Goal: Information Seeking & Learning: Learn about a topic

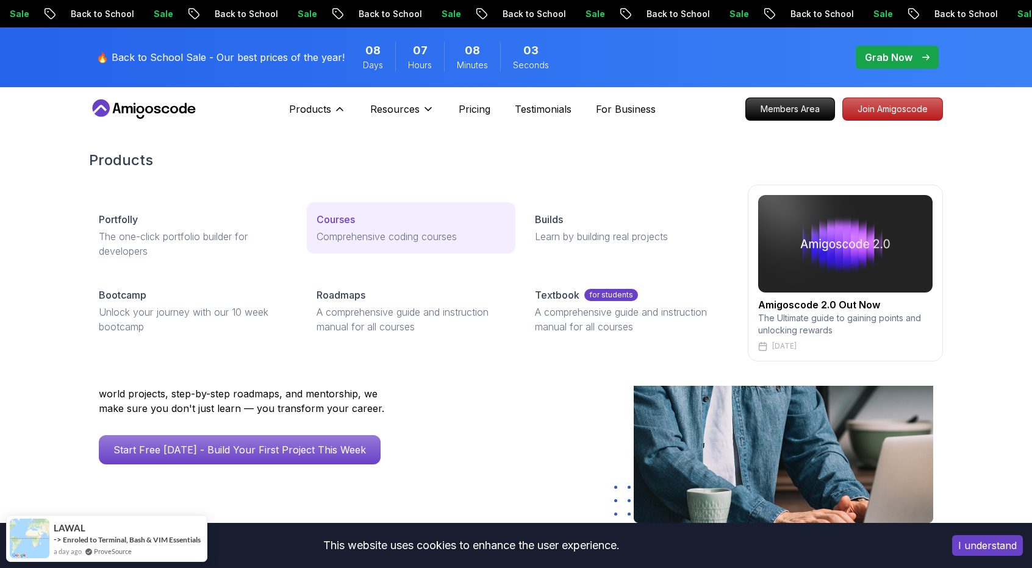
click at [356, 221] on div "Courses" at bounding box center [411, 219] width 188 height 15
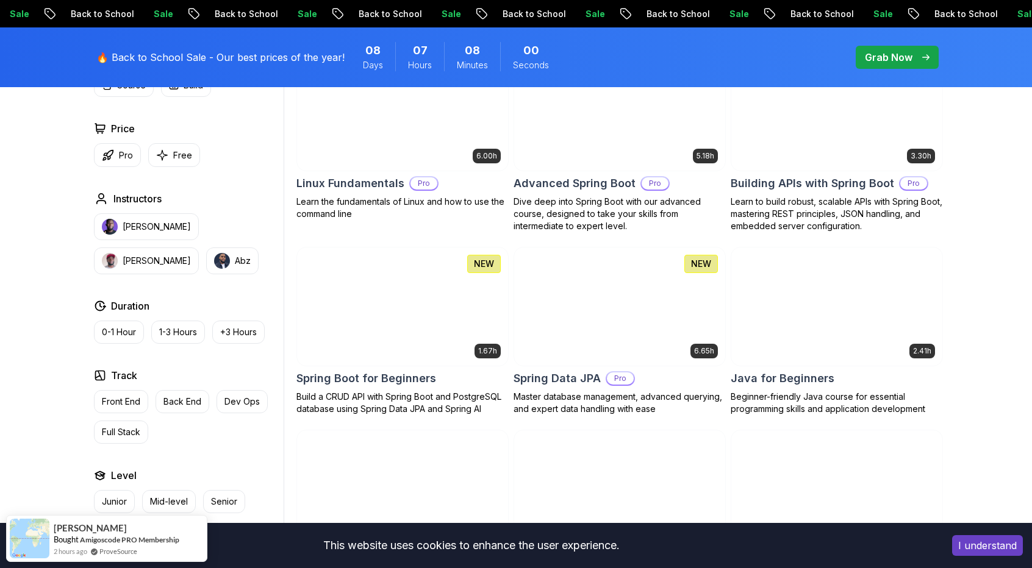
scroll to position [427, 0]
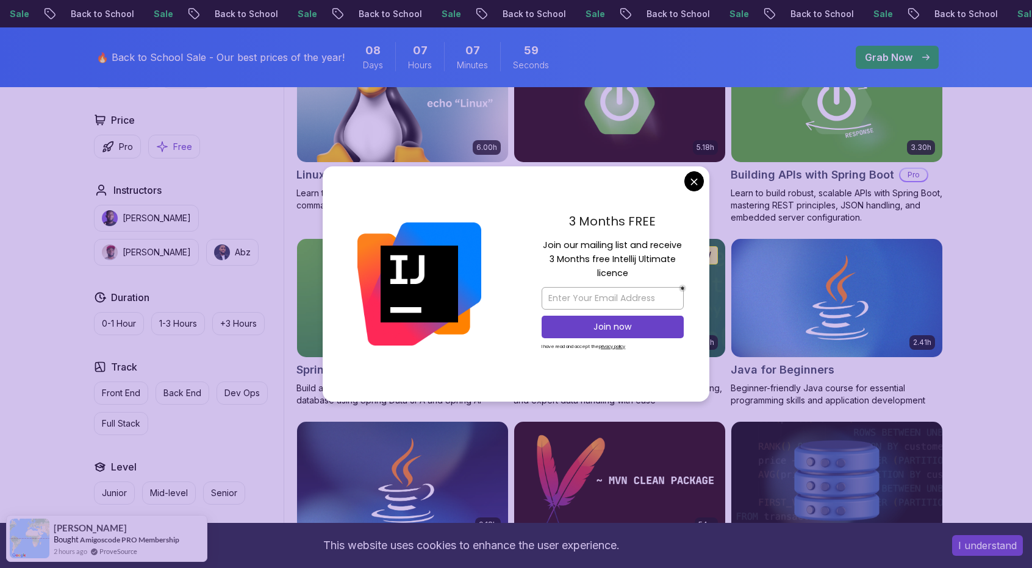
click at [168, 148] on button "Free" at bounding box center [174, 147] width 52 height 24
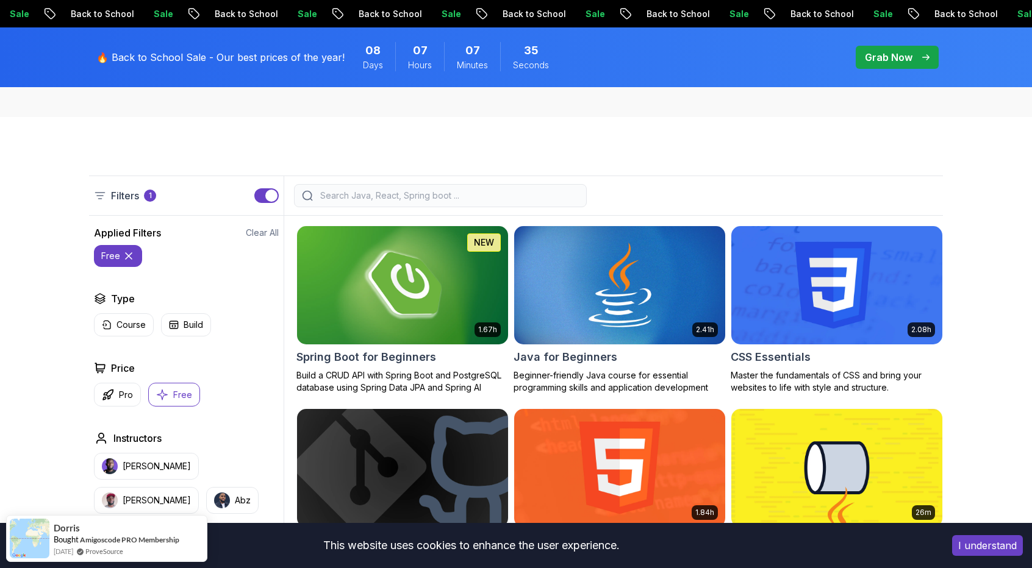
scroll to position [244, 0]
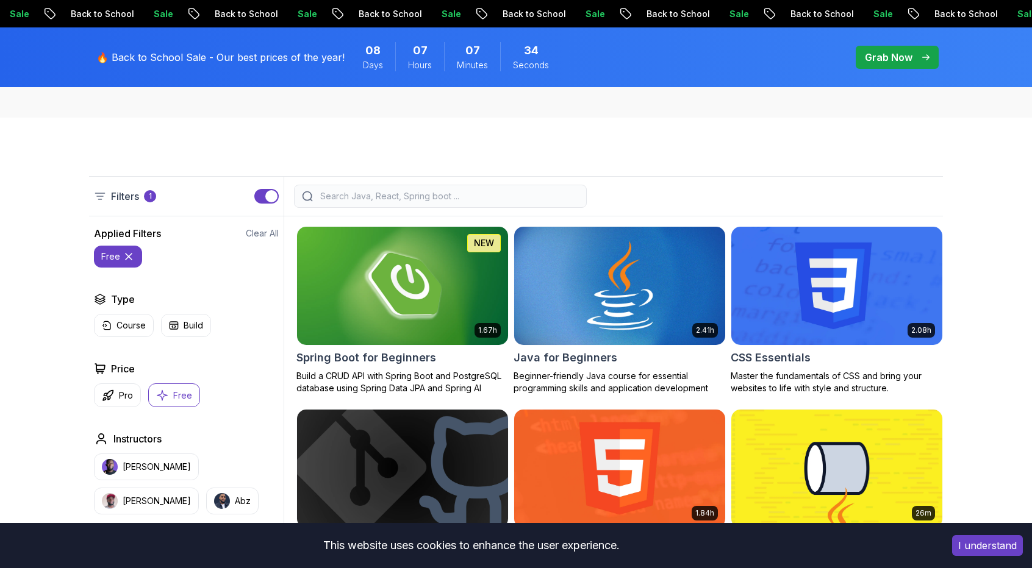
click at [629, 289] on img at bounding box center [619, 286] width 221 height 124
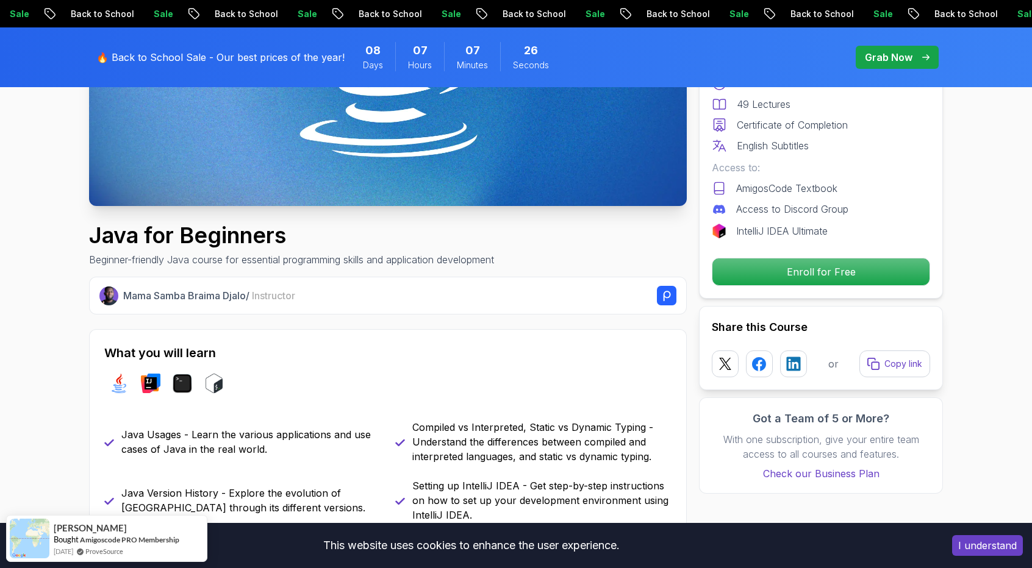
scroll to position [305, 0]
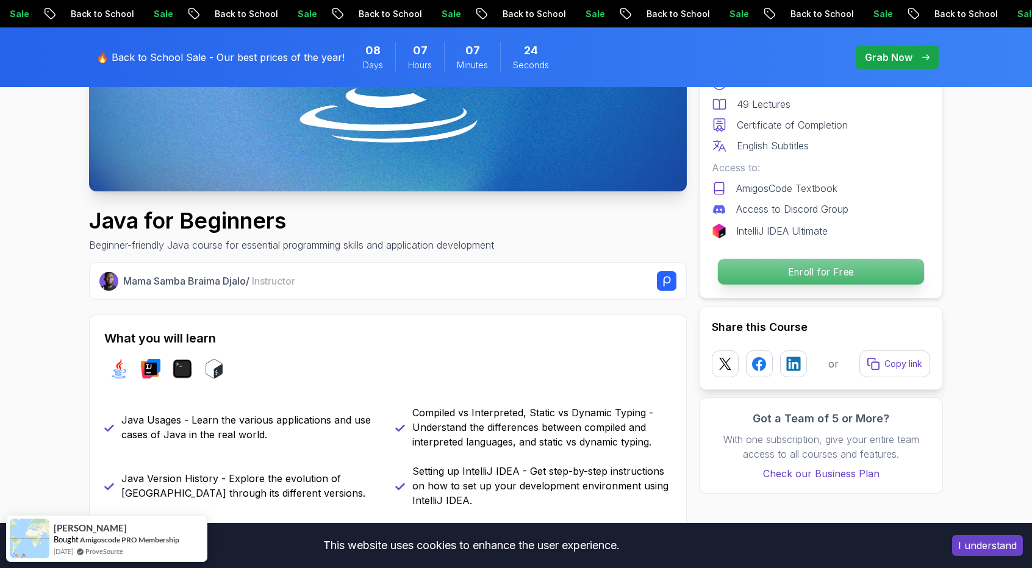
click at [827, 275] on p "Enroll for Free" at bounding box center [821, 272] width 206 height 26
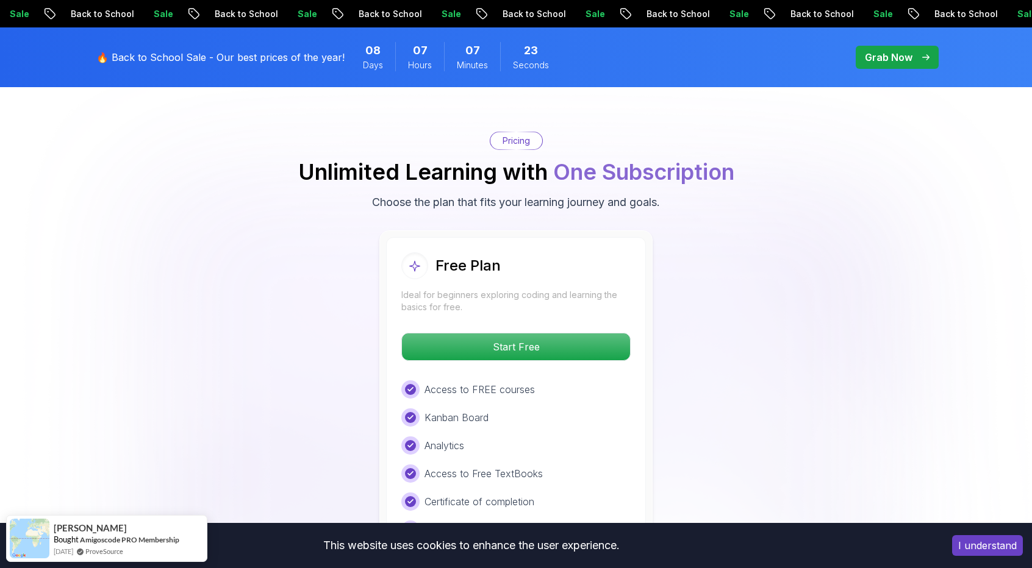
scroll to position [2428, 0]
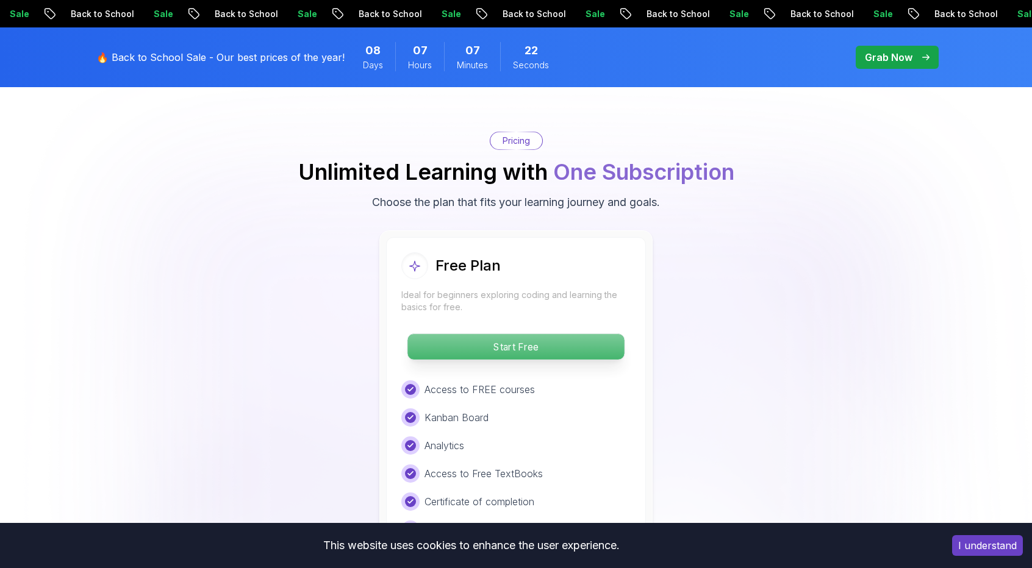
click at [594, 334] on p "Start Free" at bounding box center [515, 347] width 217 height 26
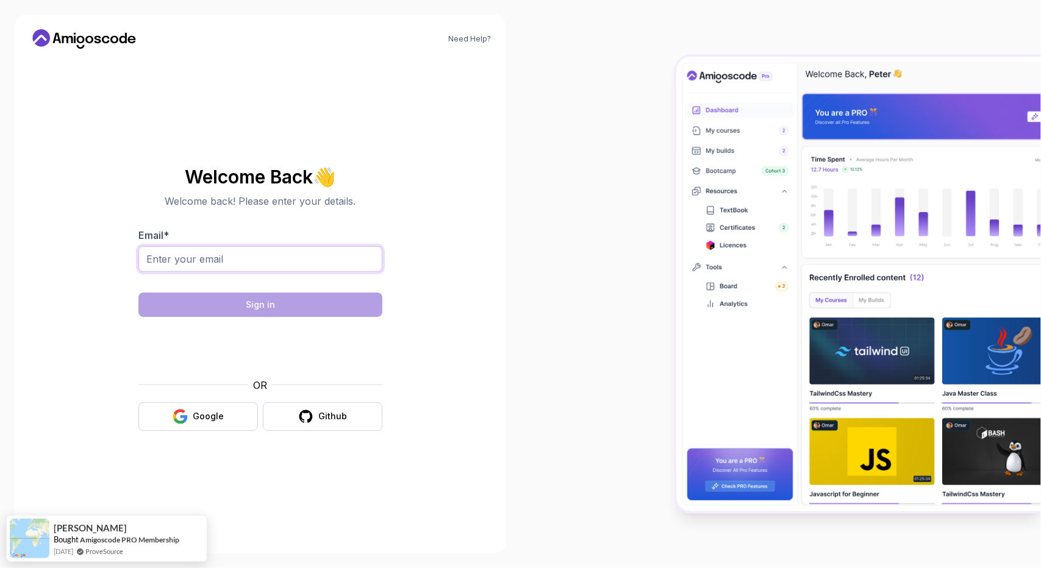
click at [254, 264] on input "Email *" at bounding box center [260, 259] width 244 height 26
type input "nandha2412006@gmail.com"
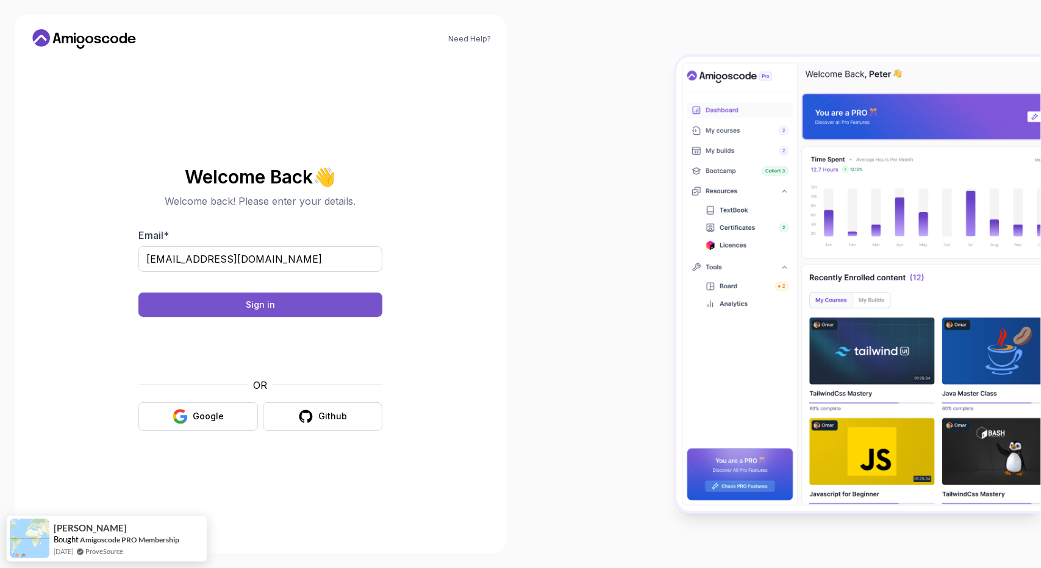
click at [320, 307] on button "Sign in" at bounding box center [260, 305] width 244 height 24
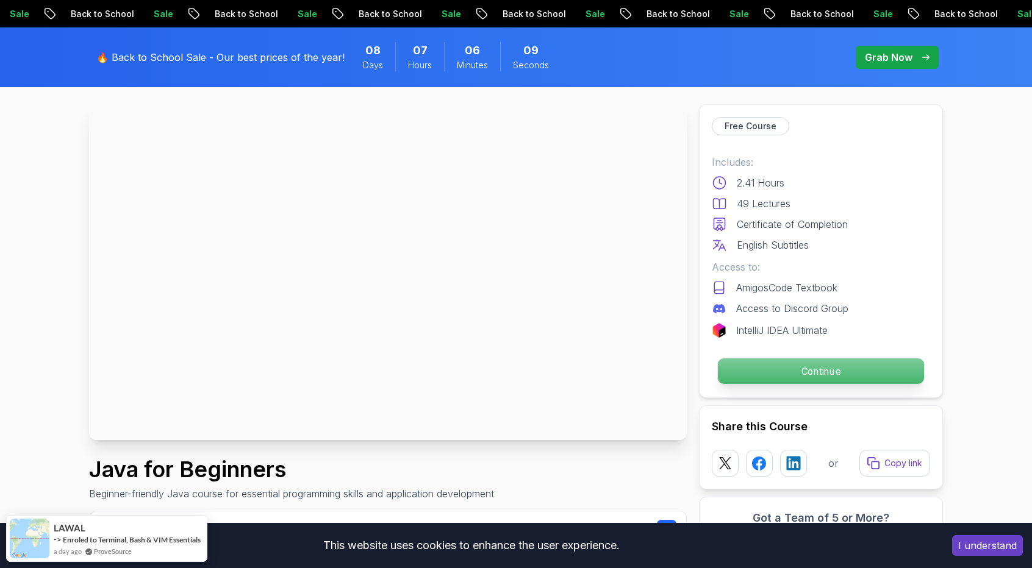
scroll to position [122, 0]
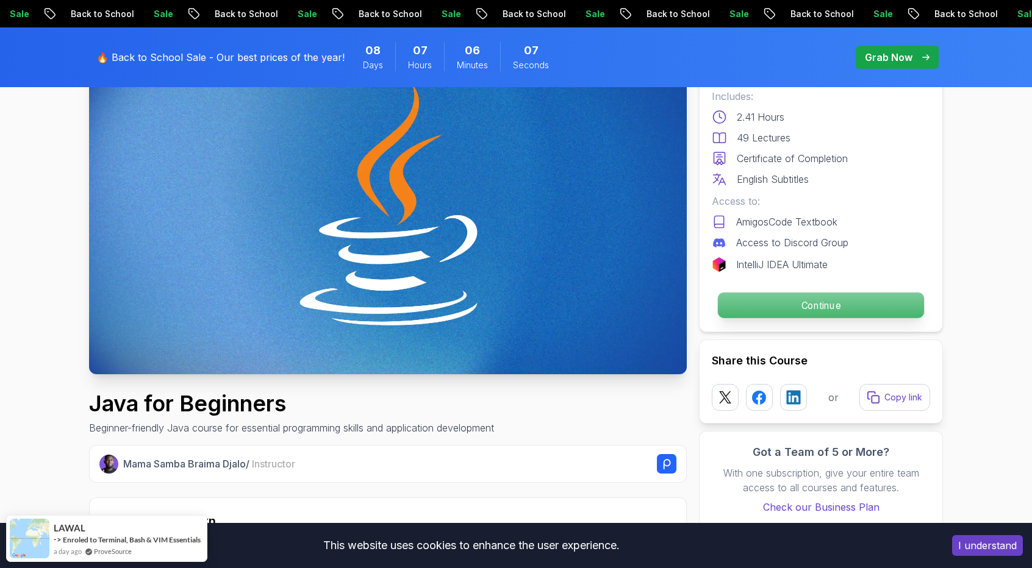
click at [778, 299] on p "Continue" at bounding box center [821, 306] width 206 height 26
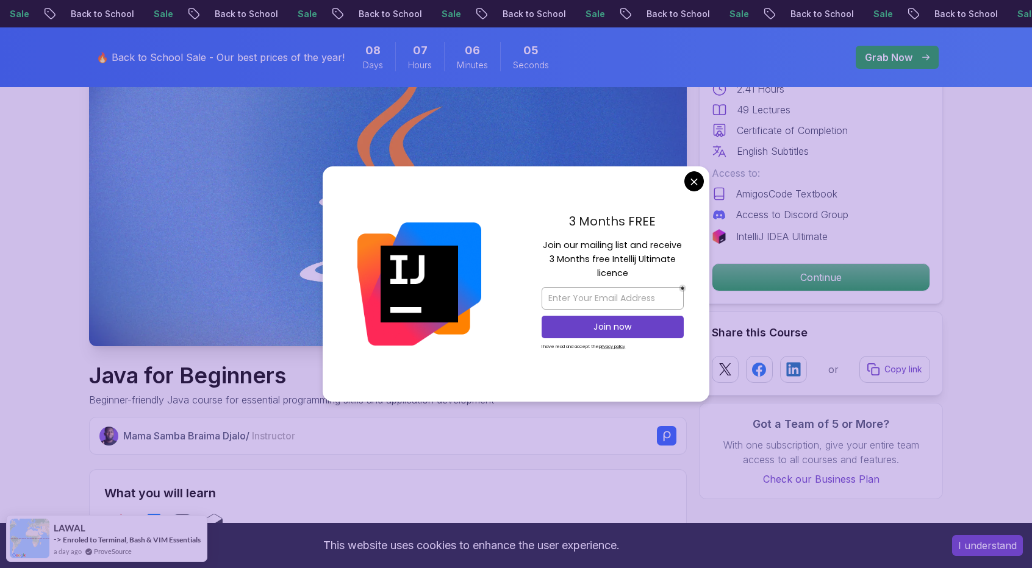
scroll to position [305, 0]
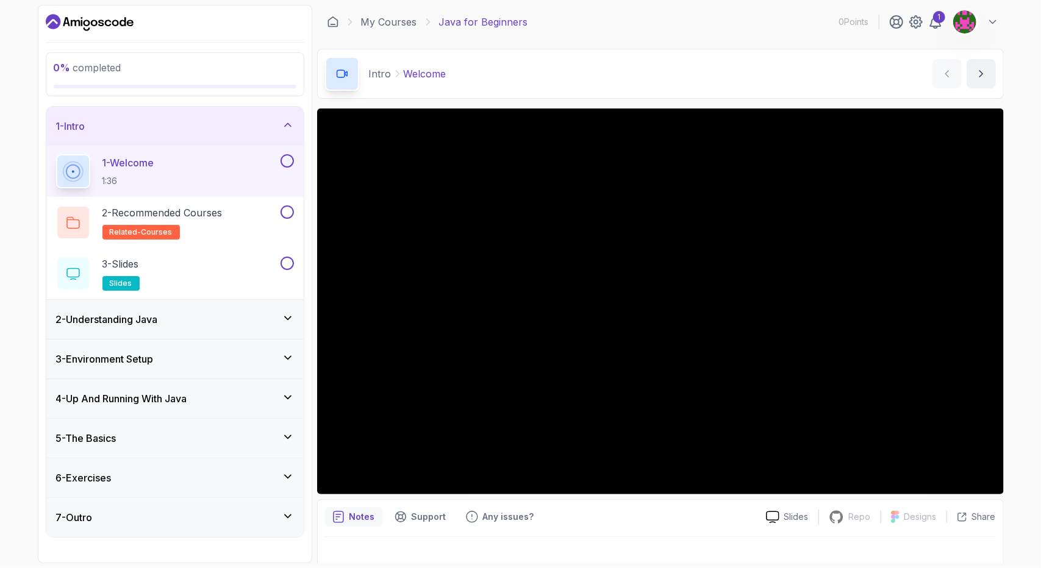
click at [274, 123] on div "1 - Intro" at bounding box center [175, 126] width 238 height 15
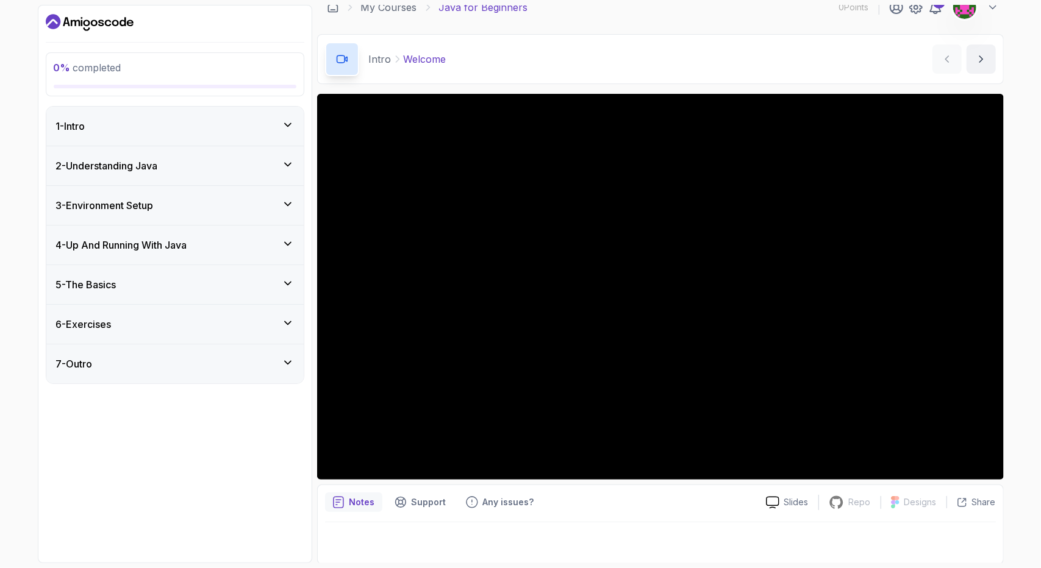
scroll to position [15, 0]
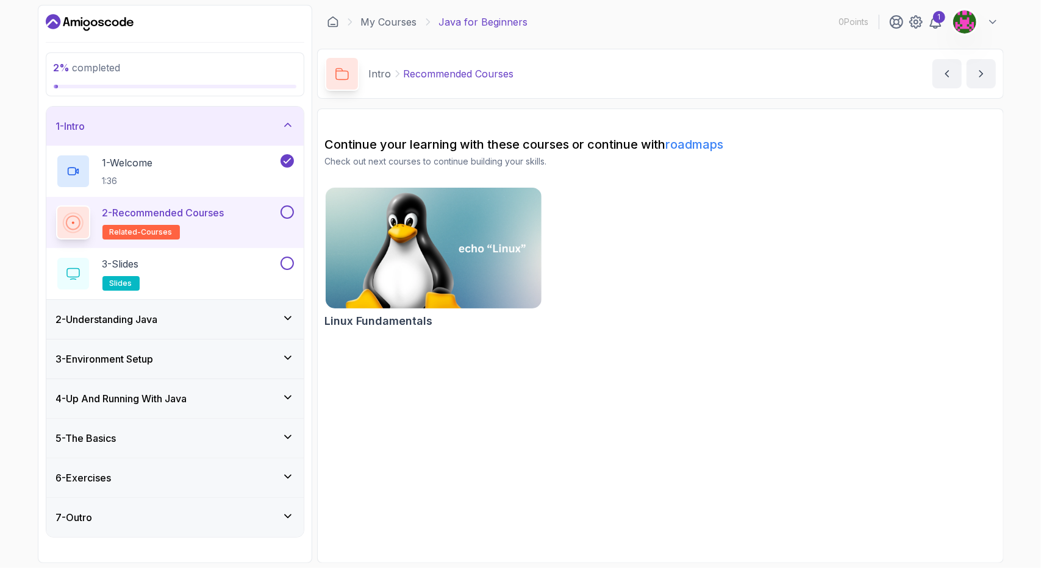
click at [683, 145] on link "roadmaps" at bounding box center [695, 144] width 58 height 15
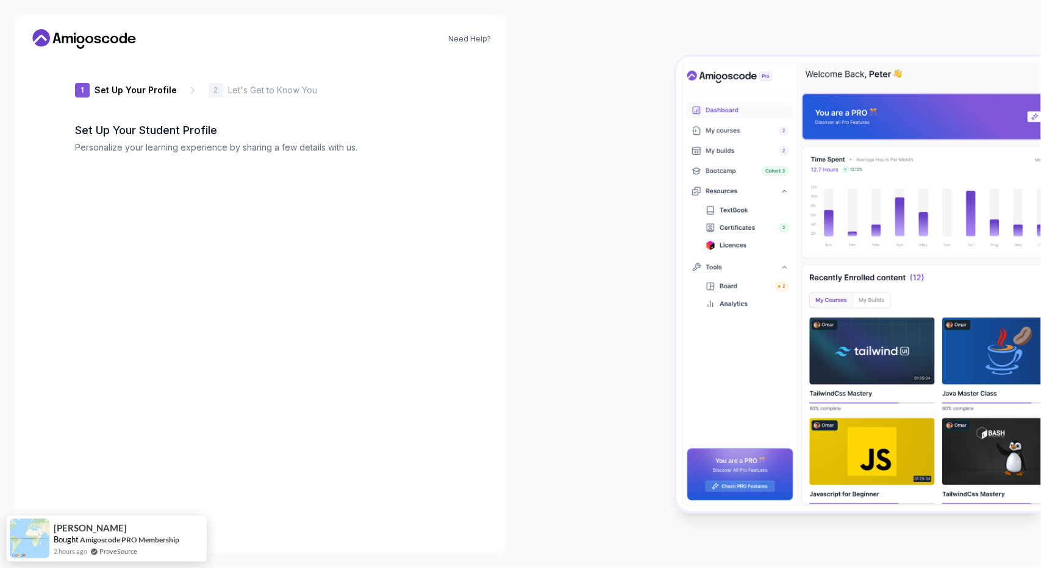
type input "loftyeagled5513"
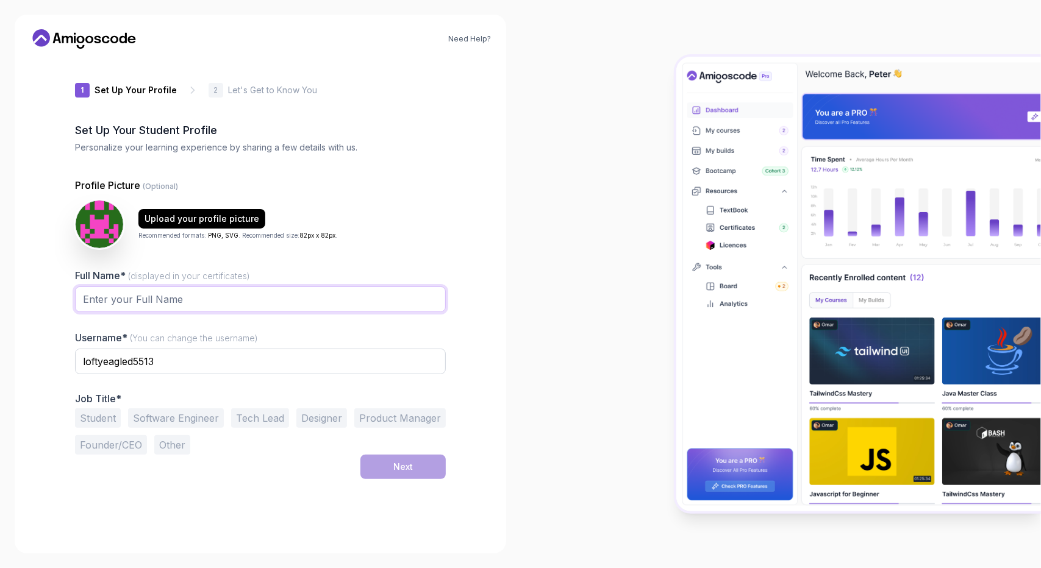
click at [377, 296] on input "Full Name* (displayed in your certificates)" at bounding box center [260, 300] width 371 height 26
type input "[PERSON_NAME]"
drag, startPoint x: 164, startPoint y: 359, endPoint x: 74, endPoint y: 369, distance: 90.2
click at [75, 369] on input "loftyeagled5513" at bounding box center [260, 362] width 371 height 26
type input "yaroo1612"
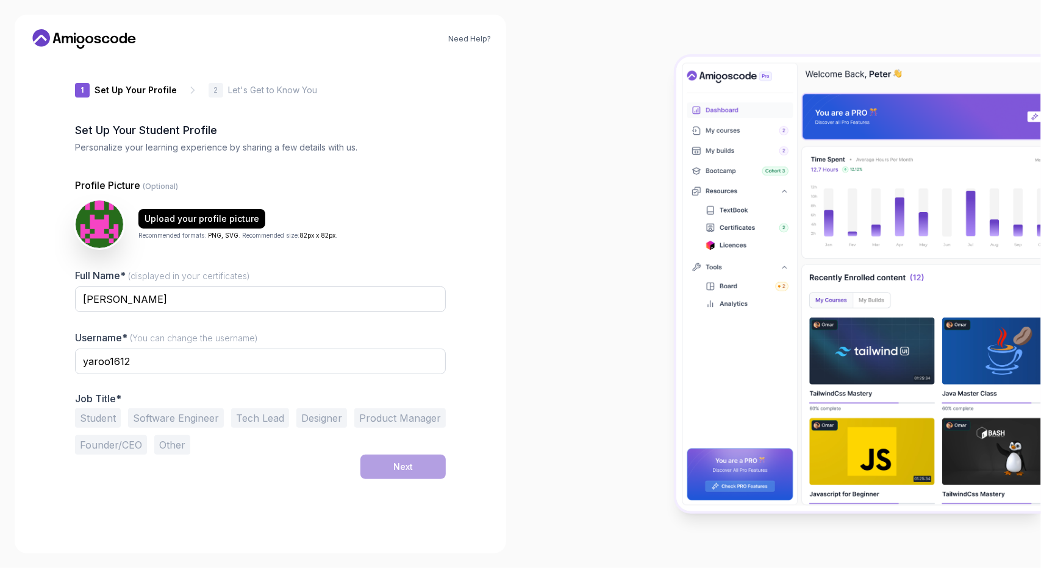
click at [99, 419] on button "Student" at bounding box center [98, 419] width 46 height 20
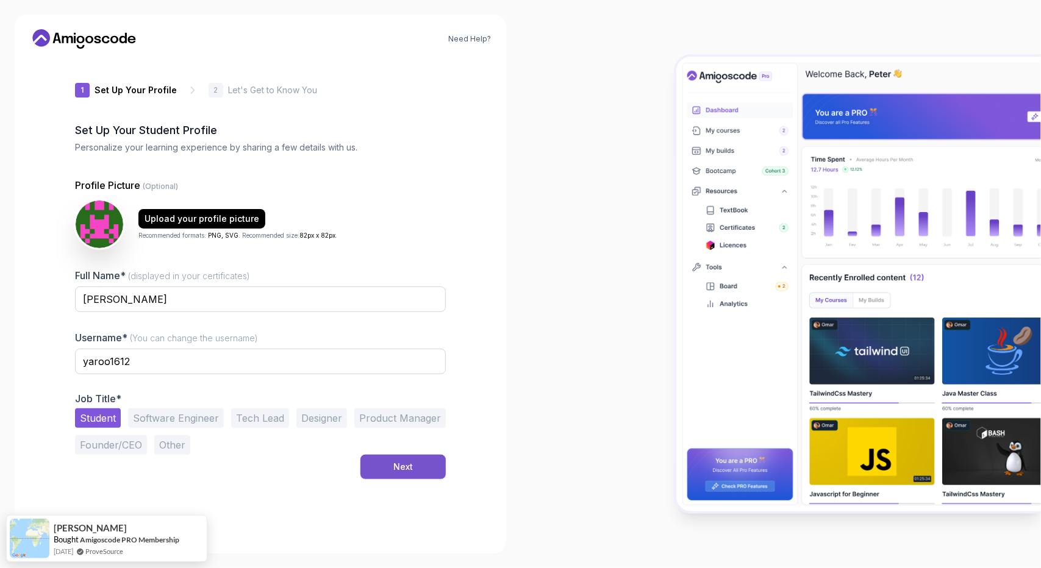
click at [412, 468] on div "Next" at bounding box center [403, 467] width 20 height 12
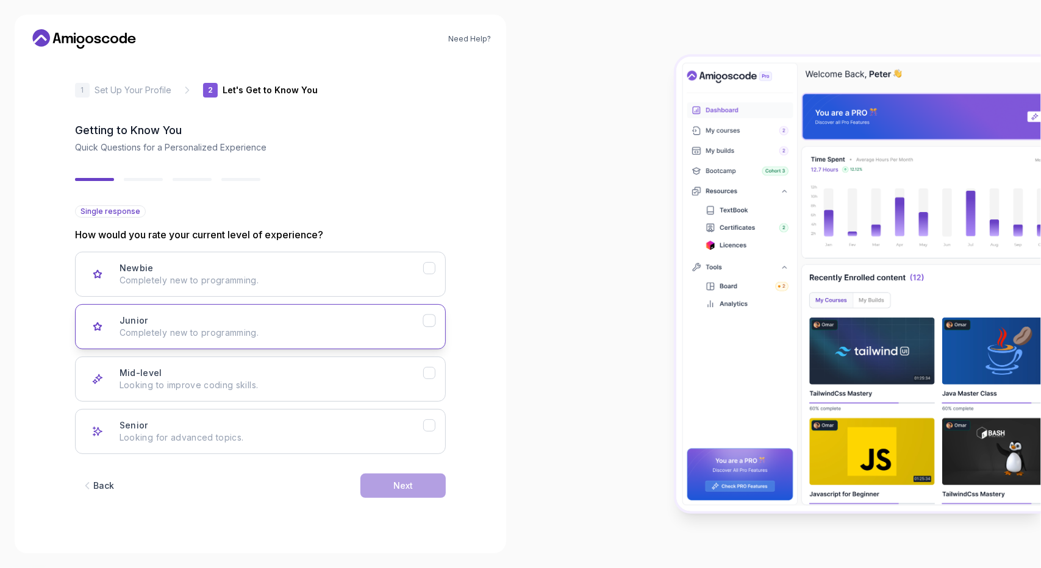
click at [299, 319] on div "Junior Completely new to programming." at bounding box center [272, 327] width 304 height 24
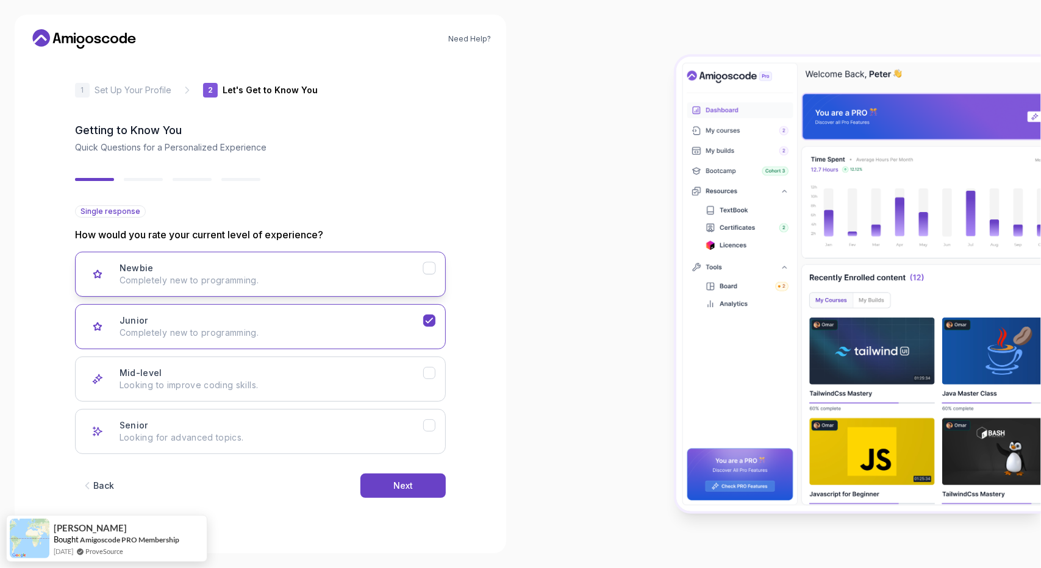
click at [281, 279] on p "Completely new to programming." at bounding box center [272, 280] width 304 height 12
click at [305, 325] on div "Junior Completely new to programming." at bounding box center [272, 327] width 304 height 24
click at [403, 491] on button "Next" at bounding box center [402, 486] width 85 height 24
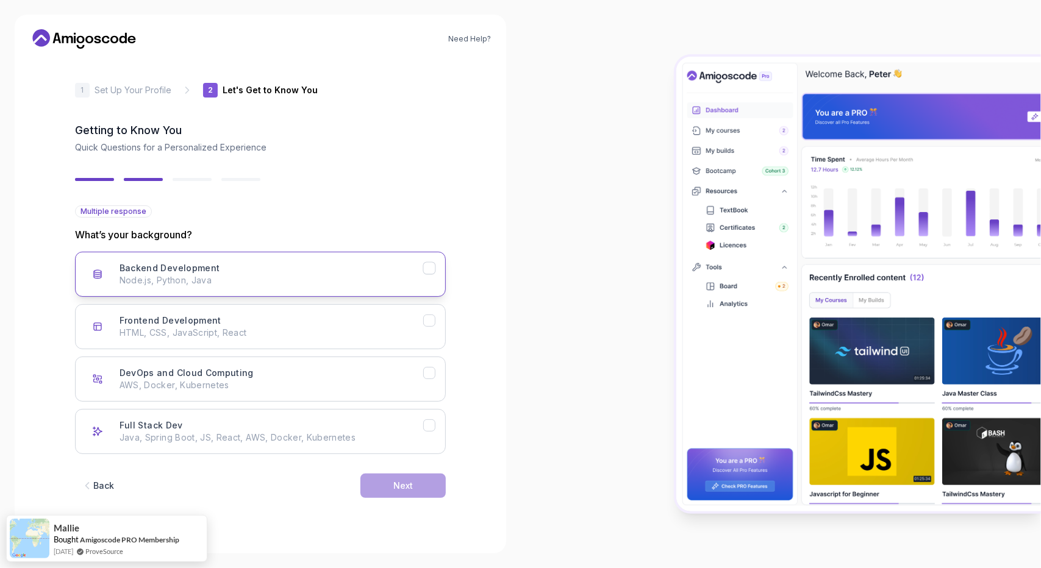
click at [240, 291] on button "Backend Development Node.js, Python, Java" at bounding box center [260, 274] width 371 height 45
drag, startPoint x: 328, startPoint y: 395, endPoint x: 335, endPoint y: 405, distance: 12.2
click at [335, 405] on div "Backend Development Node.js, Python, Java Frontend Development HTML, CSS, JavaS…" at bounding box center [260, 353] width 371 height 203
click at [420, 482] on button "Next" at bounding box center [402, 486] width 85 height 24
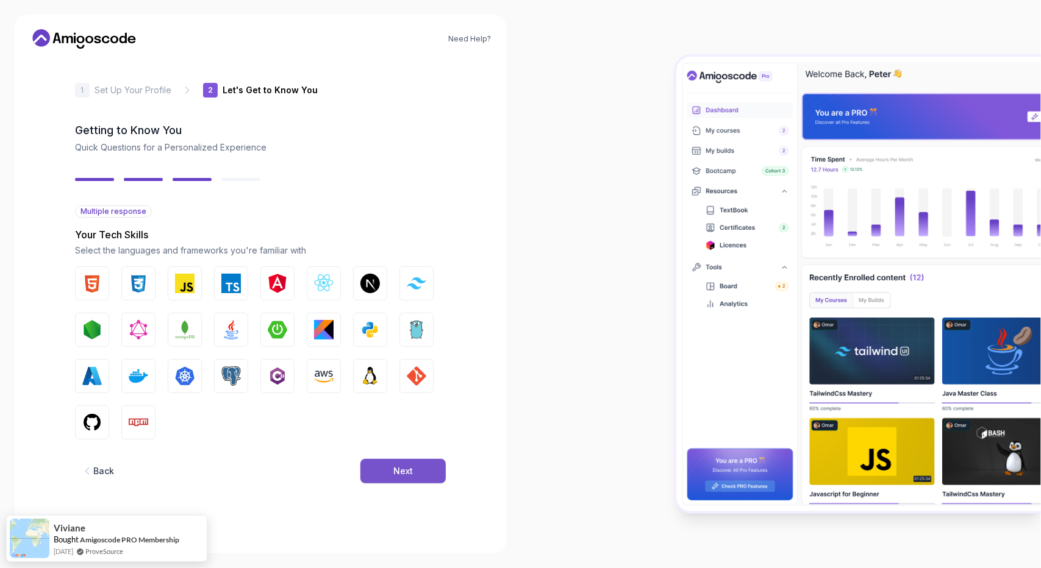
click at [399, 476] on div "Next" at bounding box center [403, 471] width 20 height 12
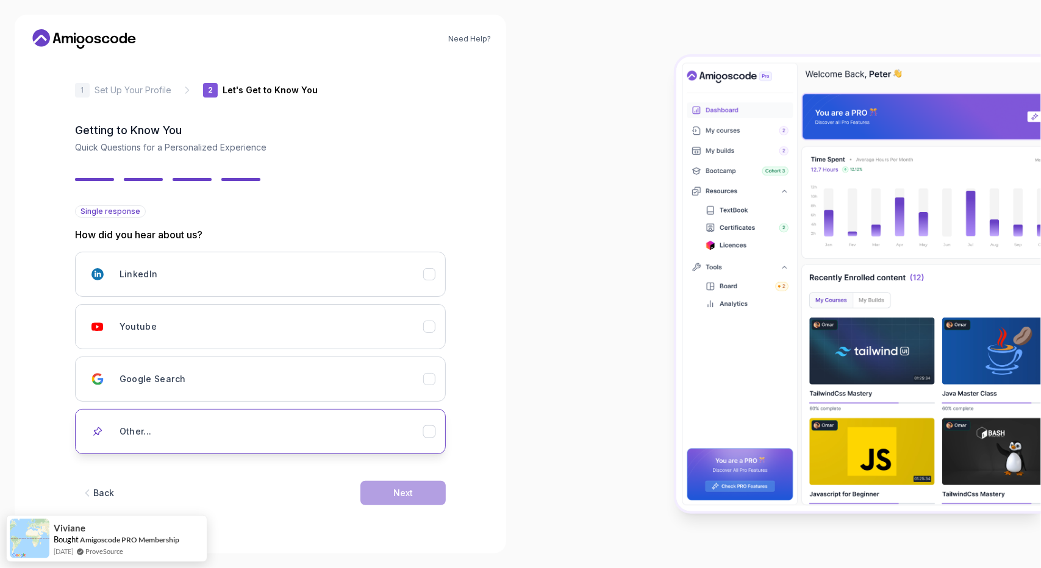
click at [322, 421] on div "Other..." at bounding box center [272, 432] width 304 height 24
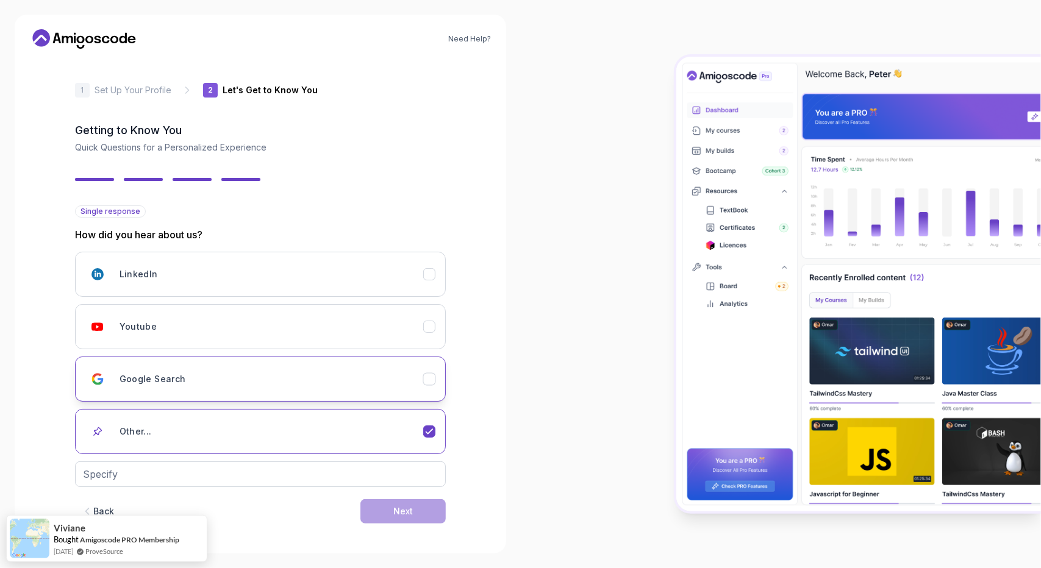
click at [304, 389] on div "Google Search" at bounding box center [272, 379] width 304 height 24
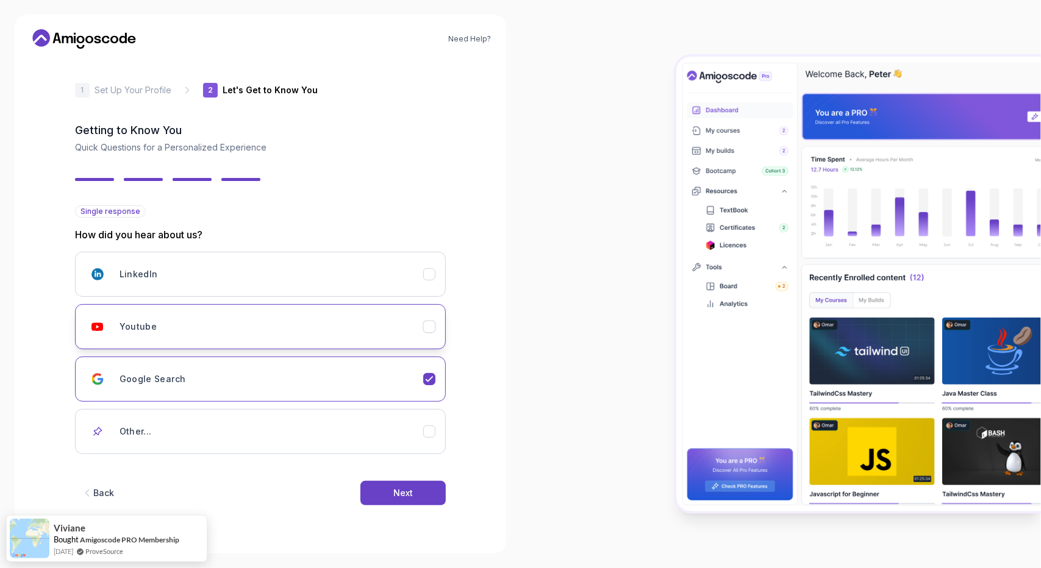
click at [275, 334] on div "Youtube" at bounding box center [272, 327] width 304 height 24
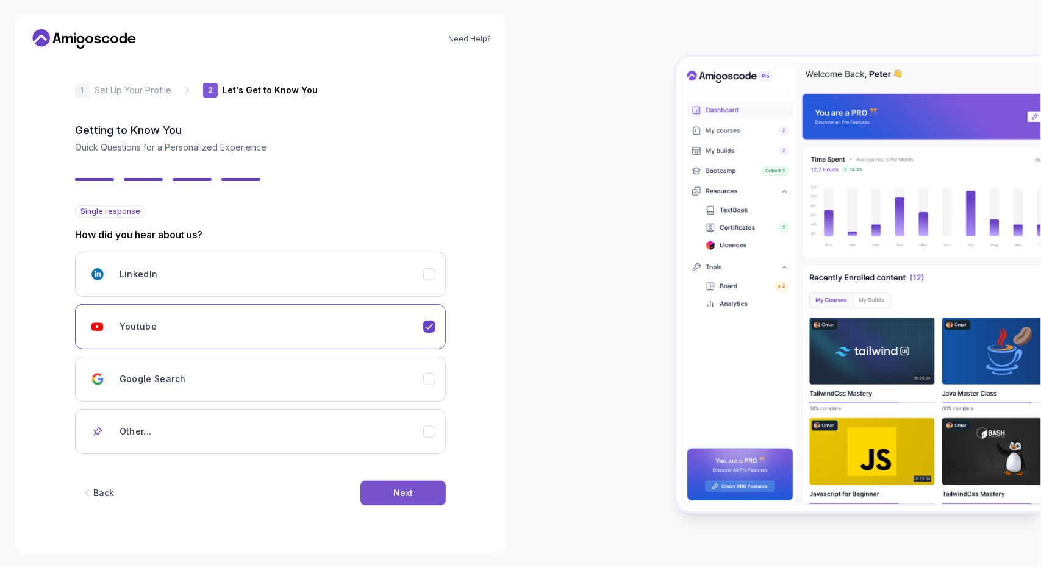
click at [420, 498] on button "Next" at bounding box center [402, 493] width 85 height 24
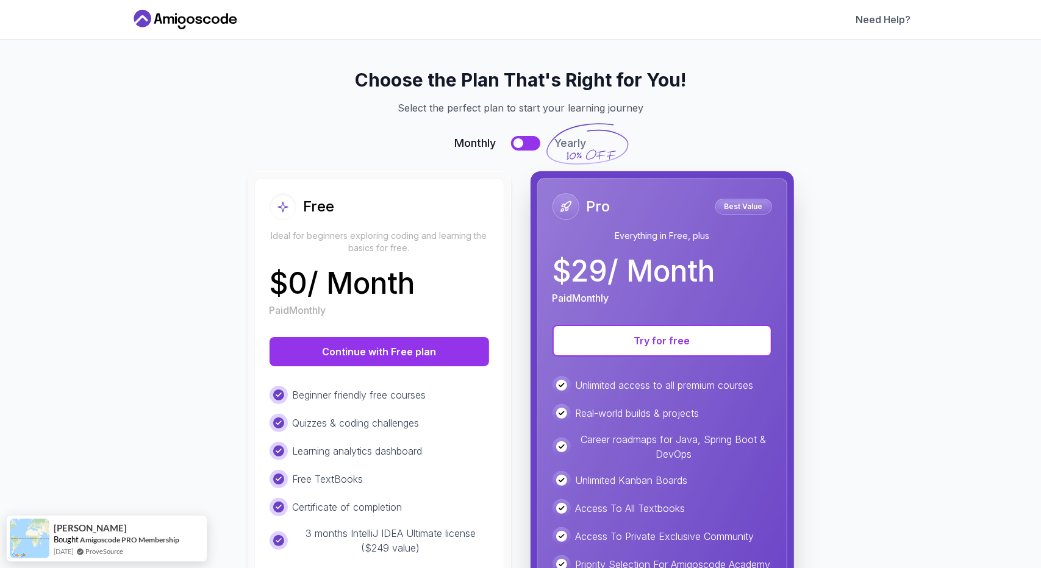
click at [427, 272] on div "$ 0 / Month Paid Monthly" at bounding box center [380, 293] width 220 height 49
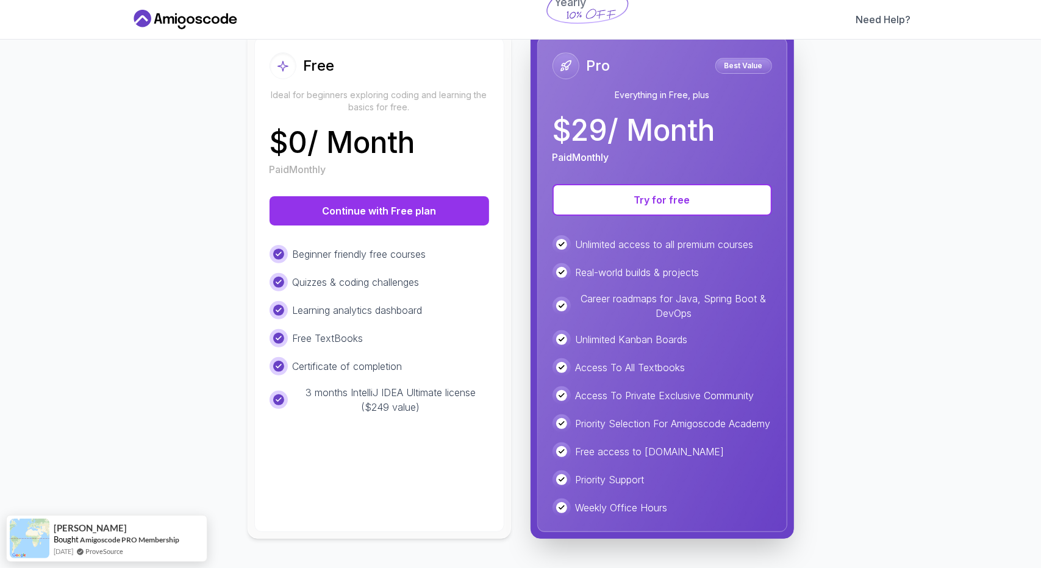
scroll to position [151, 0]
click at [344, 211] on button "Continue with Free plan" at bounding box center [380, 210] width 220 height 29
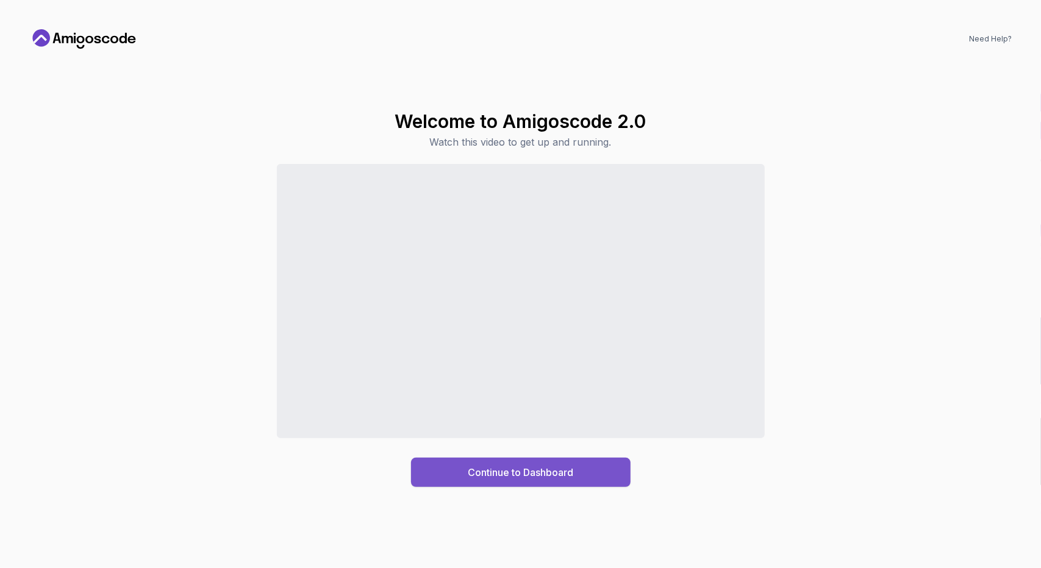
click at [603, 476] on button "Continue to Dashboard" at bounding box center [521, 472] width 220 height 29
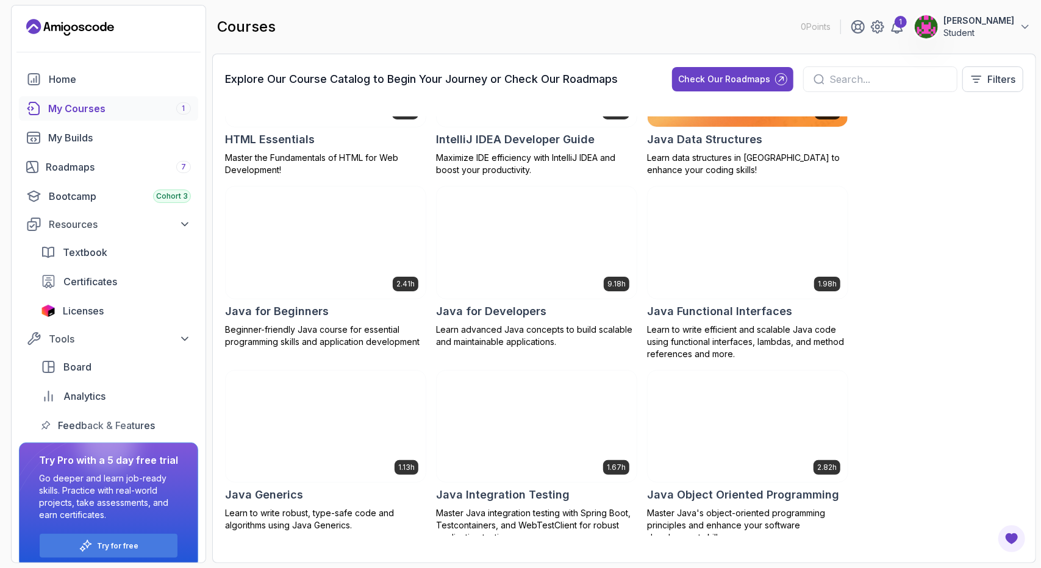
scroll to position [854, 0]
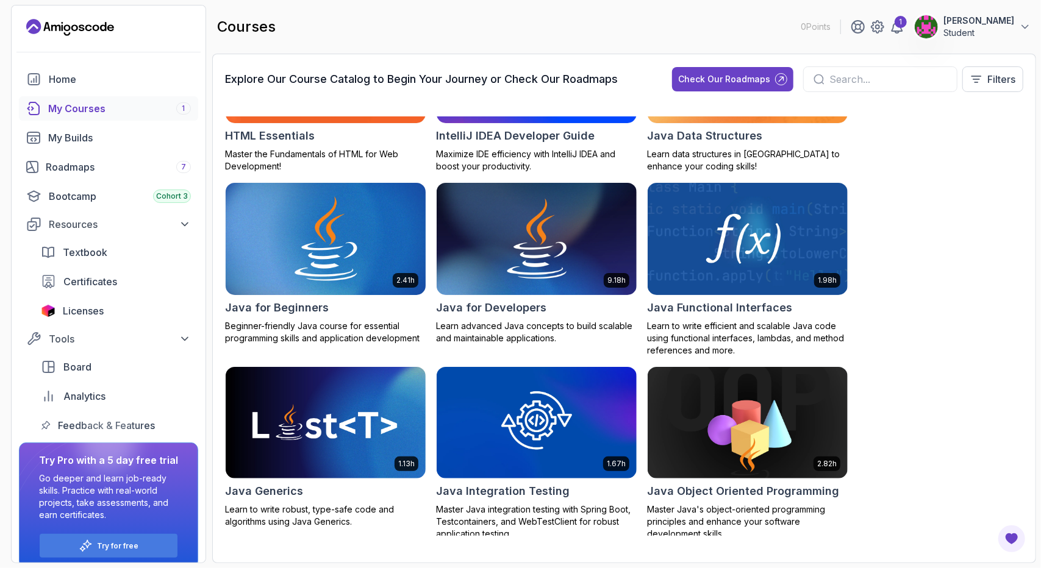
click at [359, 247] on img at bounding box center [326, 240] width 210 height 118
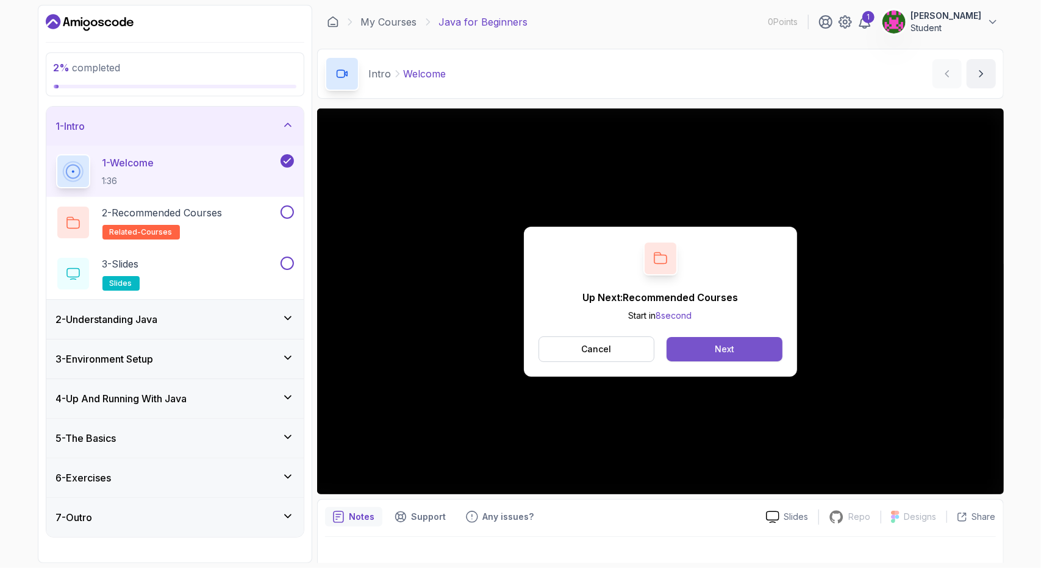
click at [745, 347] on button "Next" at bounding box center [724, 349] width 115 height 24
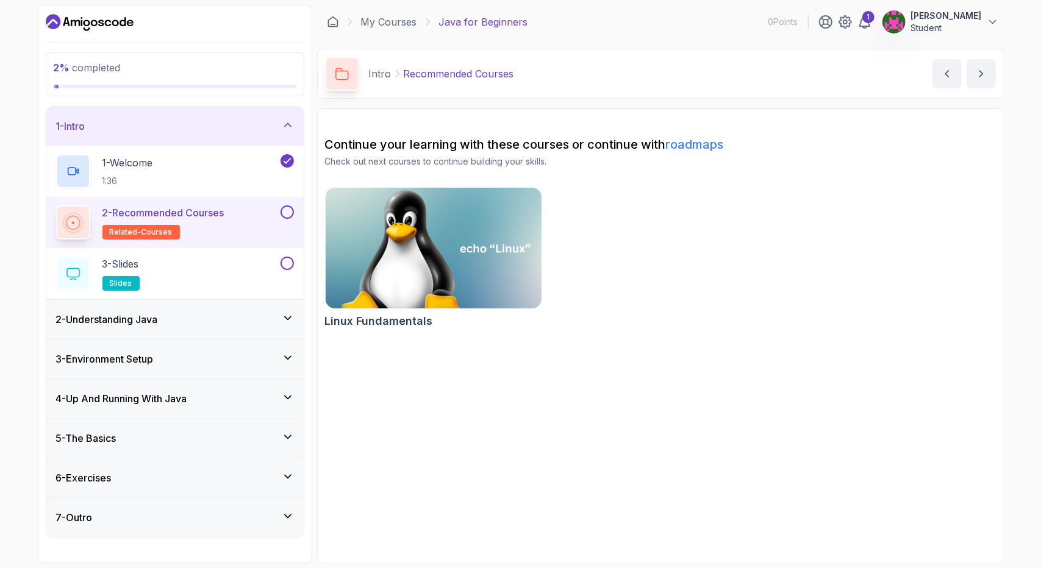
click at [383, 277] on img at bounding box center [433, 248] width 227 height 127
click at [267, 271] on div "3 - Slides slides" at bounding box center [167, 274] width 222 height 34
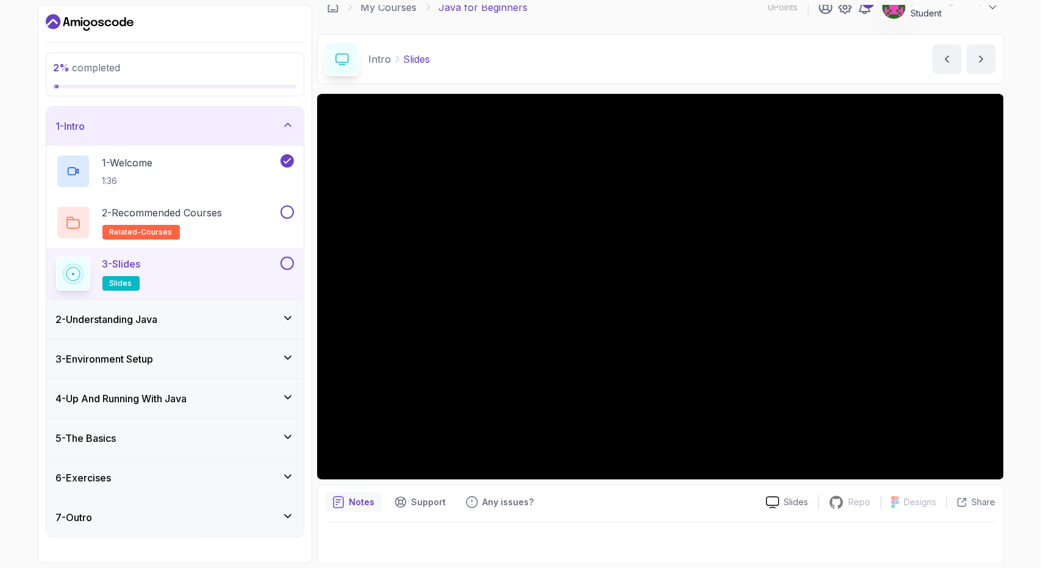
scroll to position [15, 0]
click at [289, 215] on button at bounding box center [287, 212] width 13 height 13
click at [975, 58] on button "next content" at bounding box center [981, 58] width 29 height 29
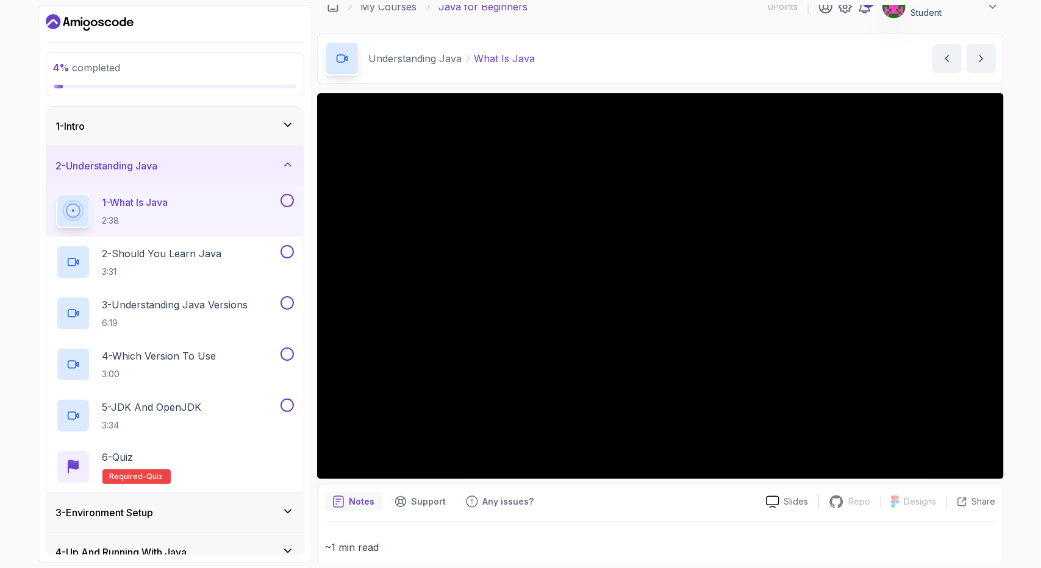
click at [282, 124] on icon at bounding box center [288, 125] width 12 height 12
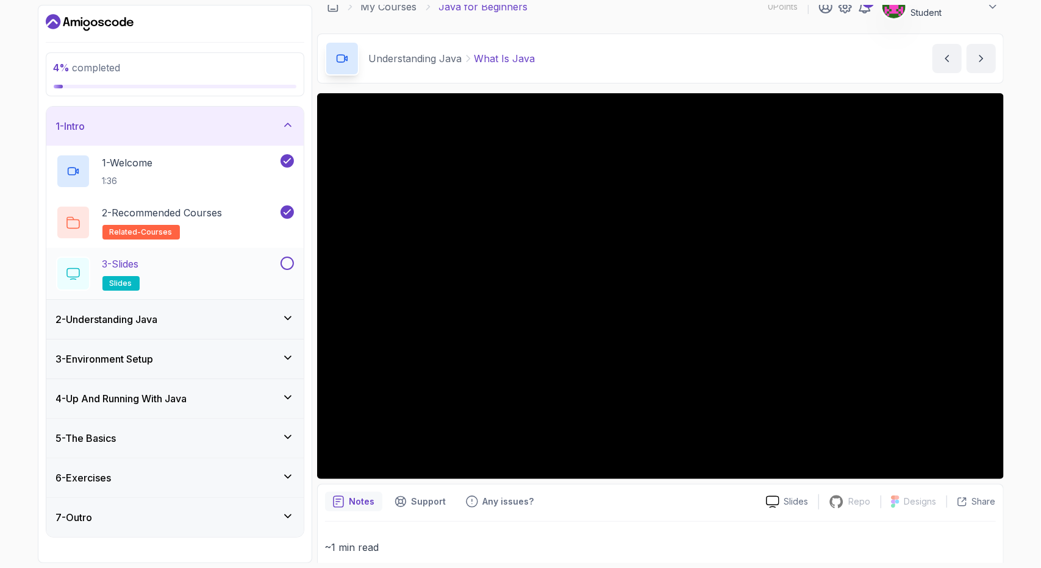
click at [230, 257] on div "3 - Slides slides" at bounding box center [167, 274] width 222 height 34
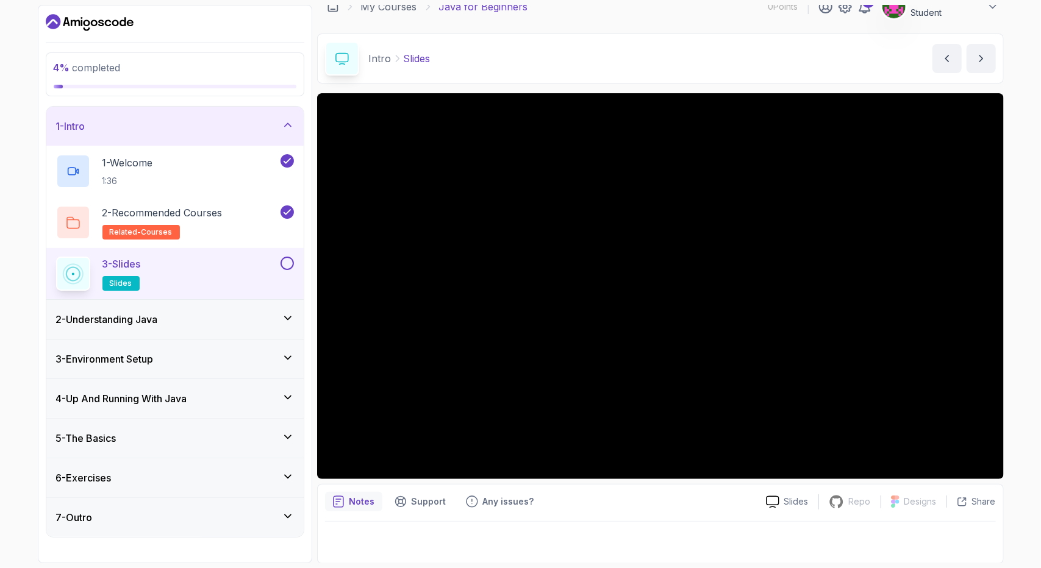
click at [289, 257] on button at bounding box center [287, 263] width 13 height 13
click at [990, 60] on button "next content" at bounding box center [981, 58] width 29 height 29
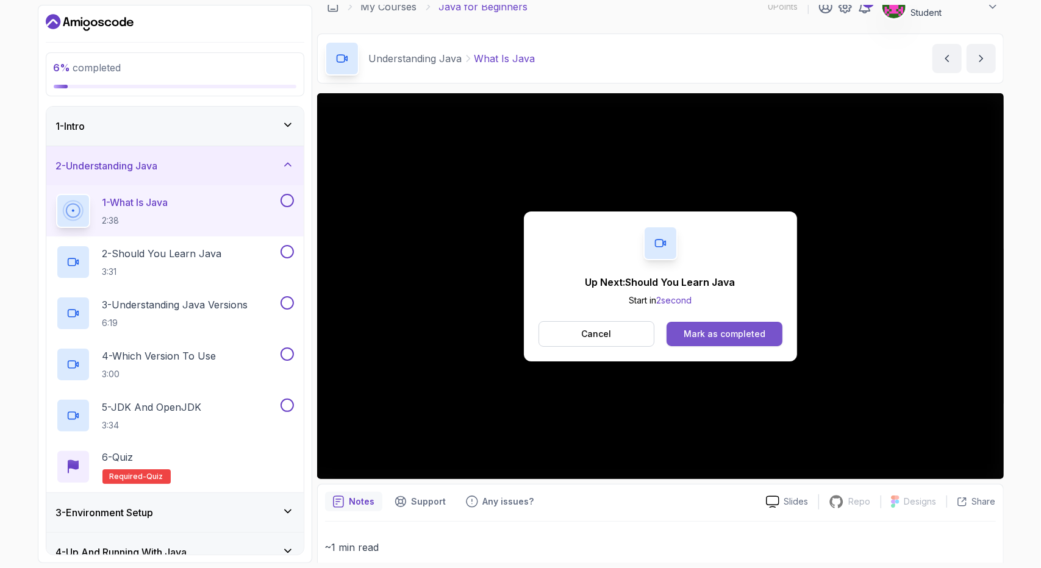
click at [755, 333] on div "Mark as completed" at bounding box center [725, 334] width 82 height 12
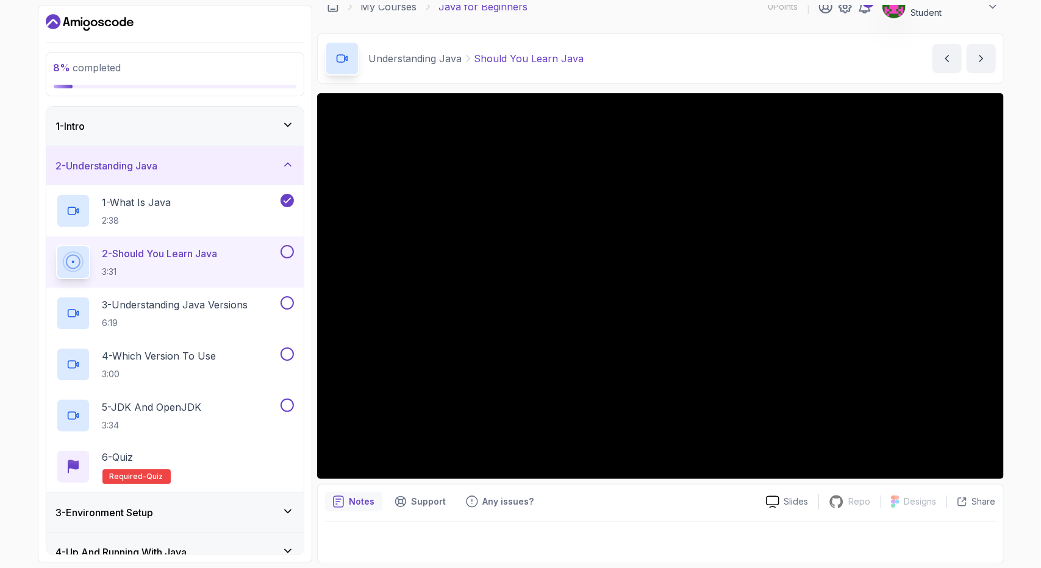
click at [295, 130] on div "1 - Intro" at bounding box center [174, 126] width 257 height 39
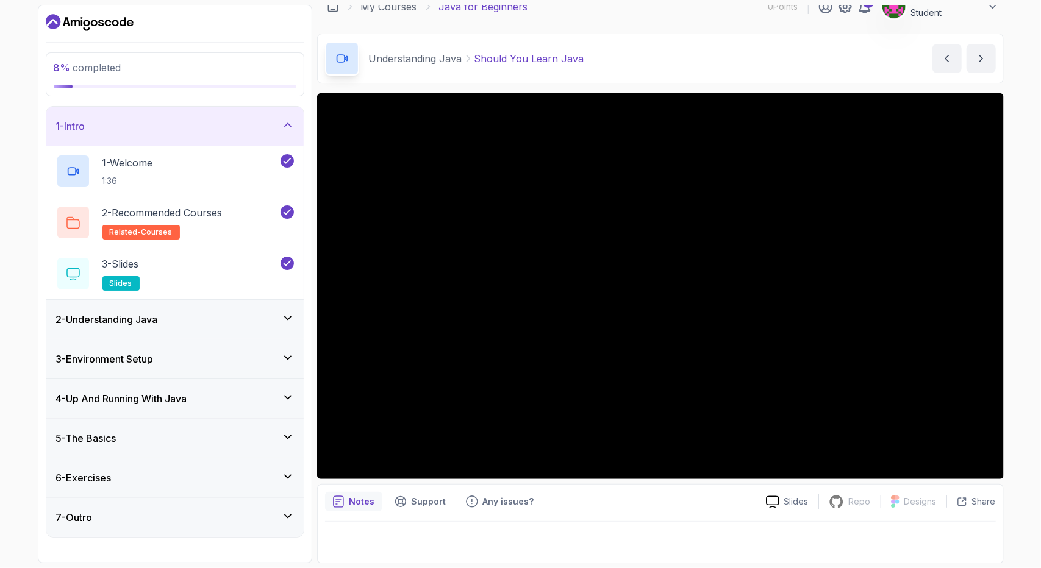
click at [293, 121] on icon at bounding box center [288, 125] width 12 height 12
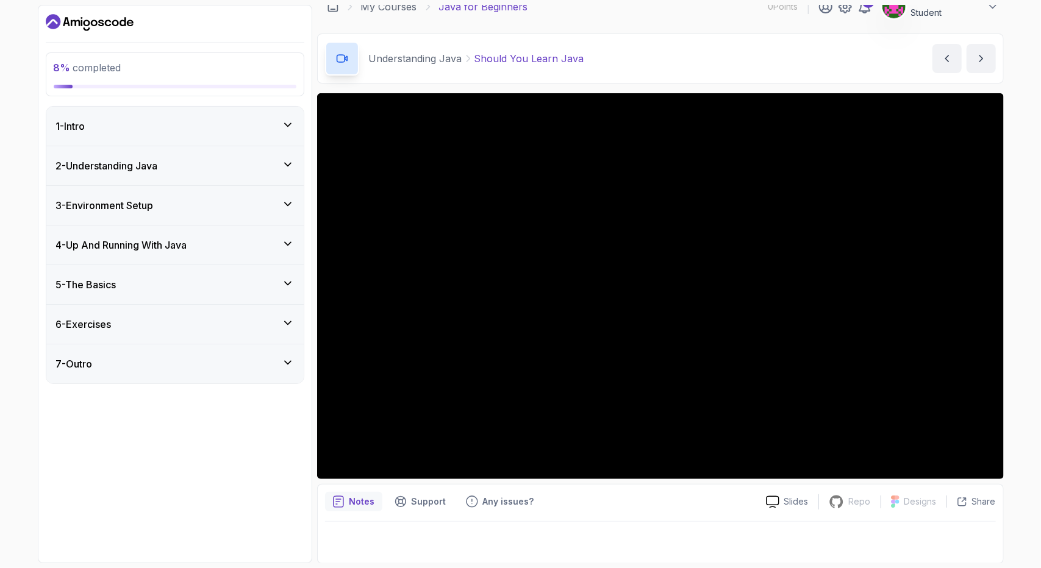
click at [295, 163] on div "2 - Understanding Java" at bounding box center [174, 165] width 257 height 39
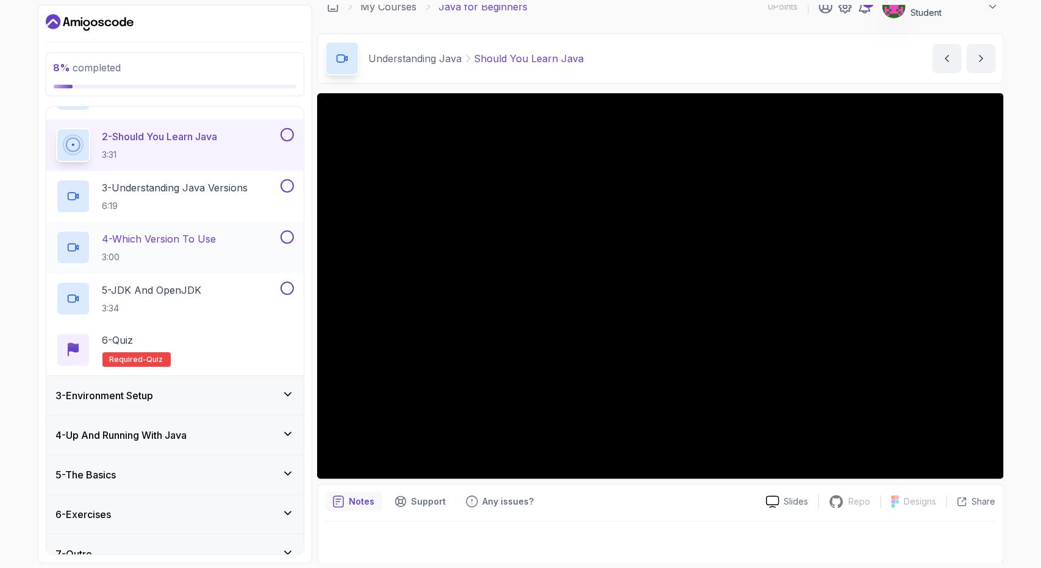
scroll to position [133, 0]
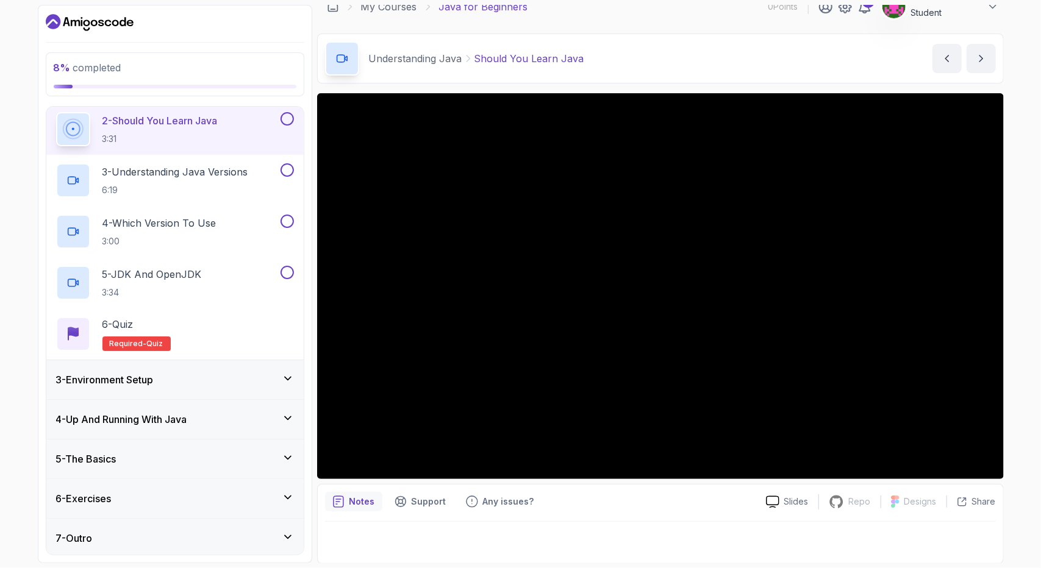
click at [223, 369] on div "3 - Environment Setup" at bounding box center [174, 379] width 257 height 39
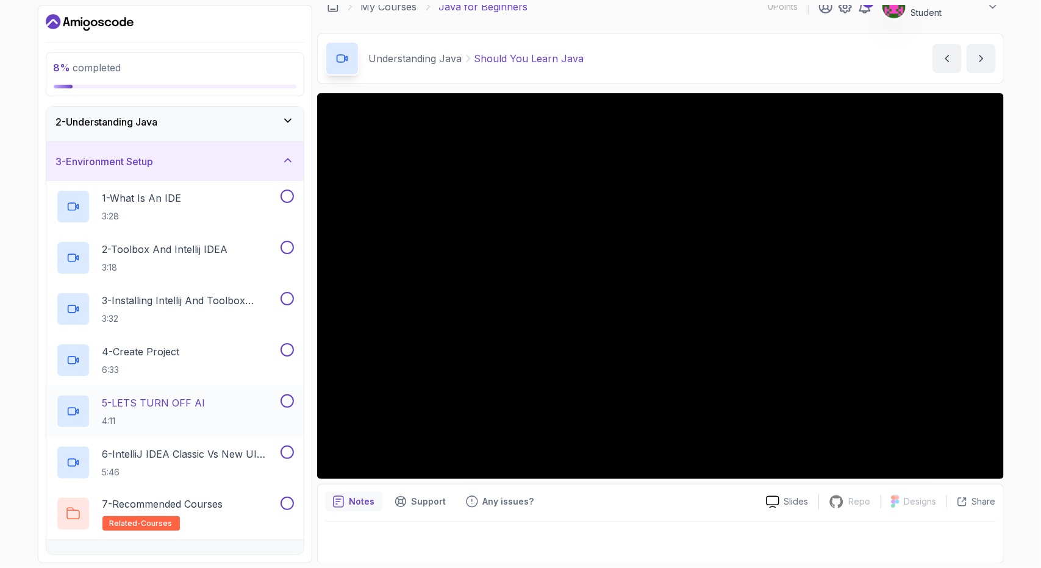
scroll to position [0, 0]
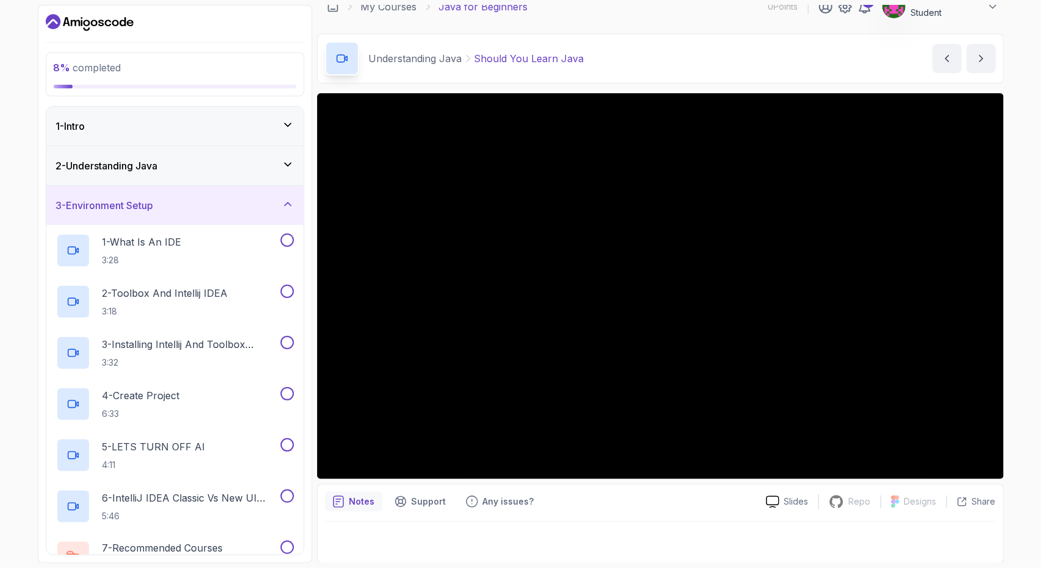
drag, startPoint x: 226, startPoint y: 213, endPoint x: 237, endPoint y: 167, distance: 47.6
click at [226, 206] on div "3 - Environment Setup" at bounding box center [174, 205] width 257 height 39
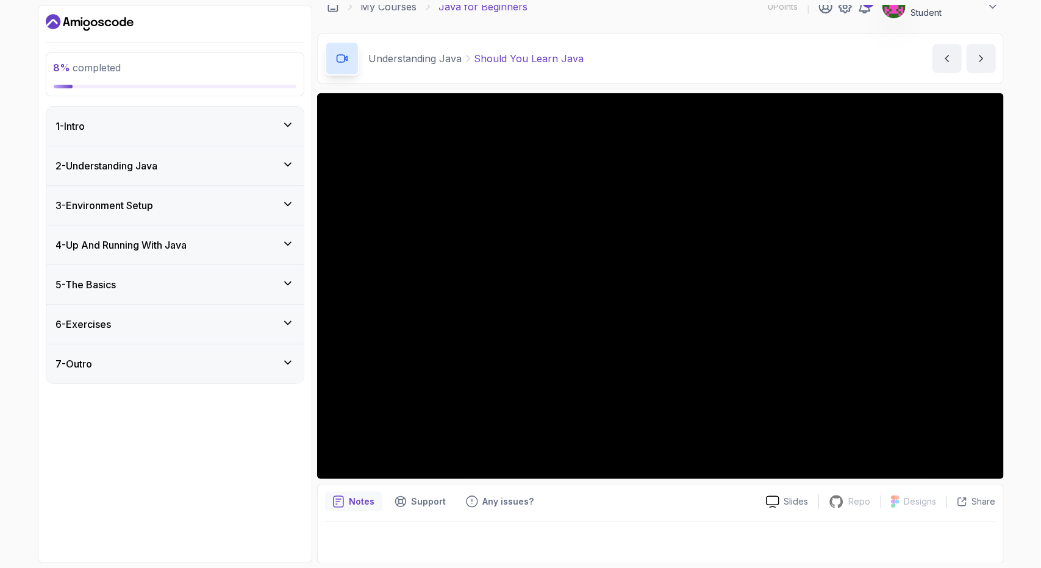
click at [237, 167] on div "2 - Understanding Java" at bounding box center [175, 166] width 238 height 15
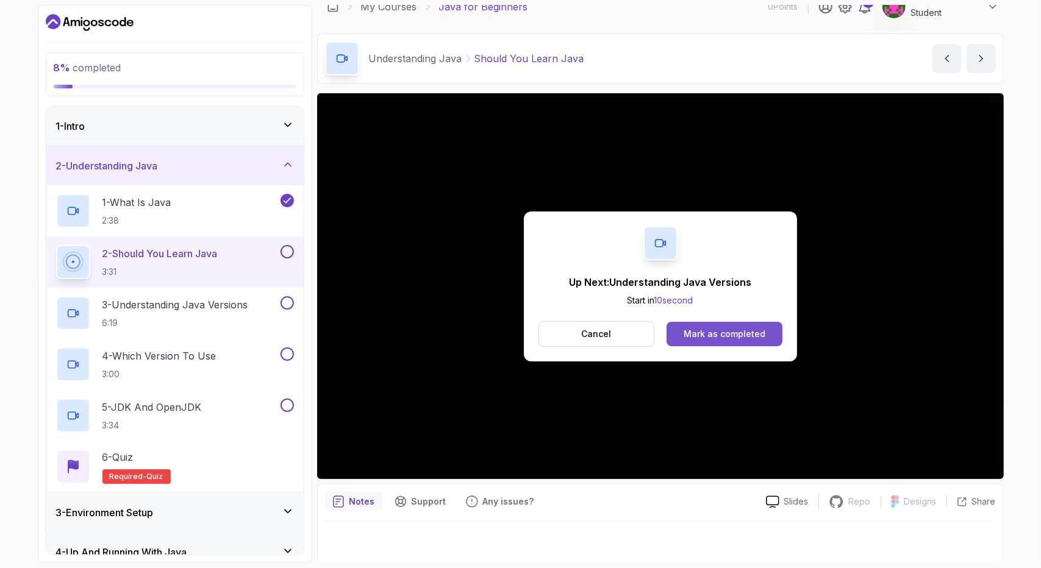
click at [766, 337] on button "Mark as completed" at bounding box center [724, 334] width 115 height 24
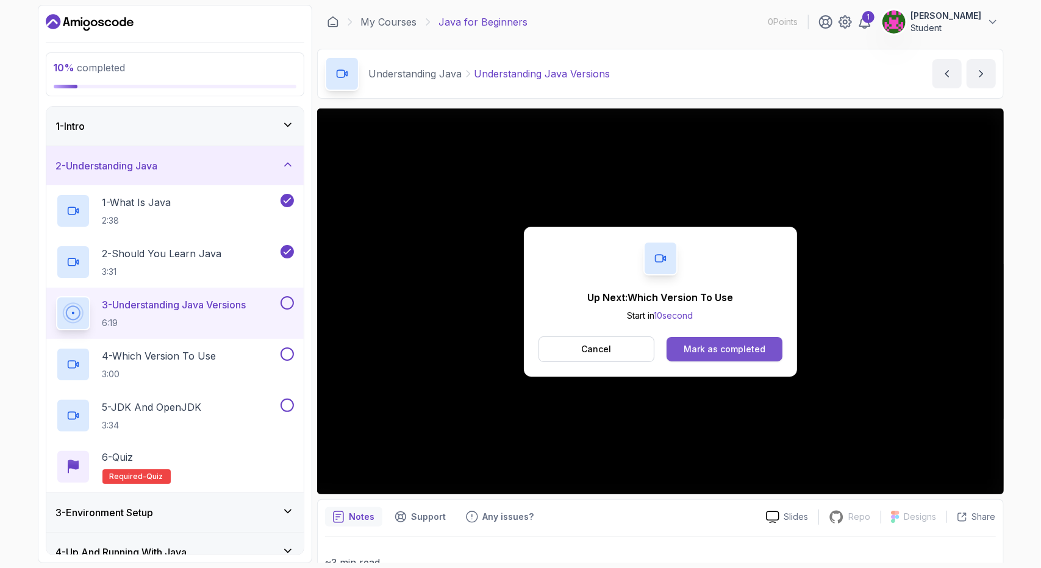
click at [730, 346] on div "Mark as completed" at bounding box center [725, 349] width 82 height 12
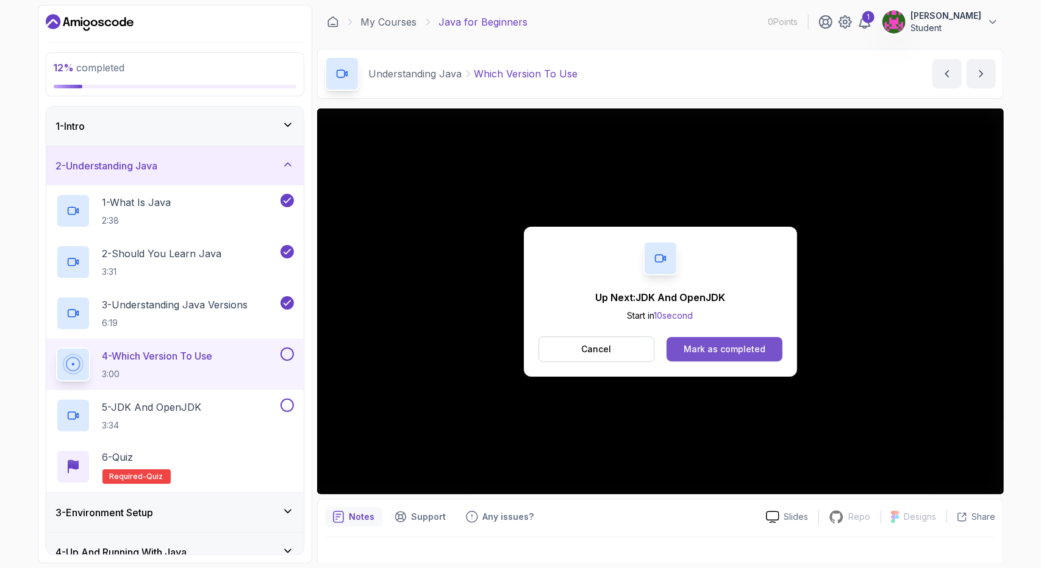
click at [729, 345] on div "Mark as completed" at bounding box center [725, 349] width 82 height 12
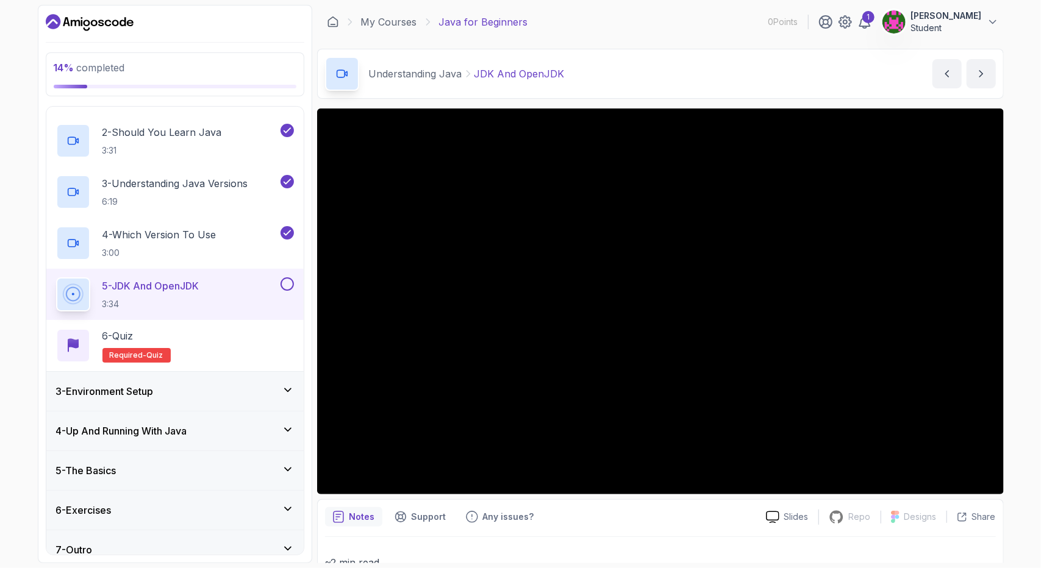
scroll to position [133, 0]
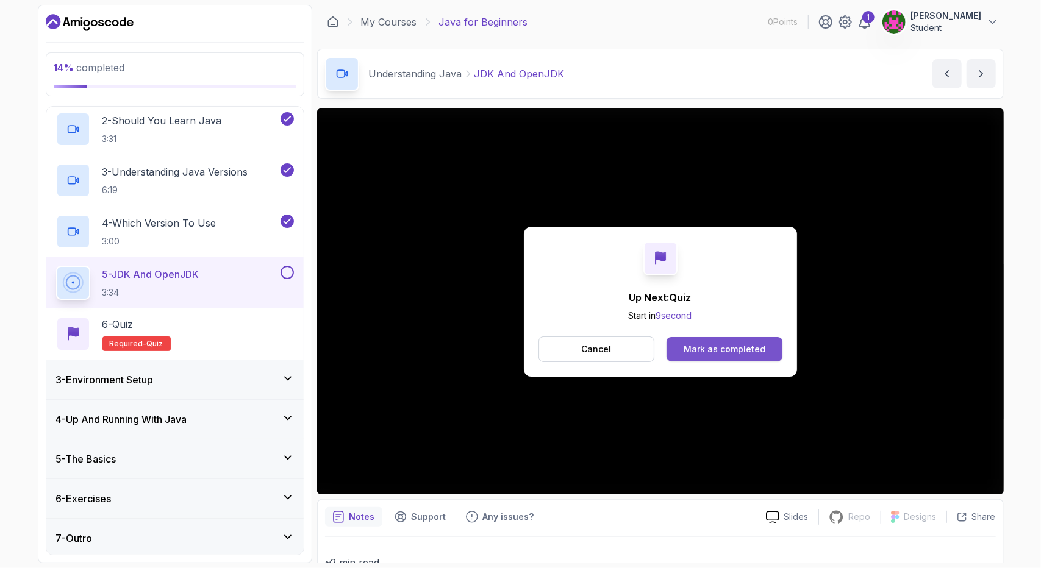
click at [731, 343] on div "Mark as completed" at bounding box center [725, 349] width 82 height 12
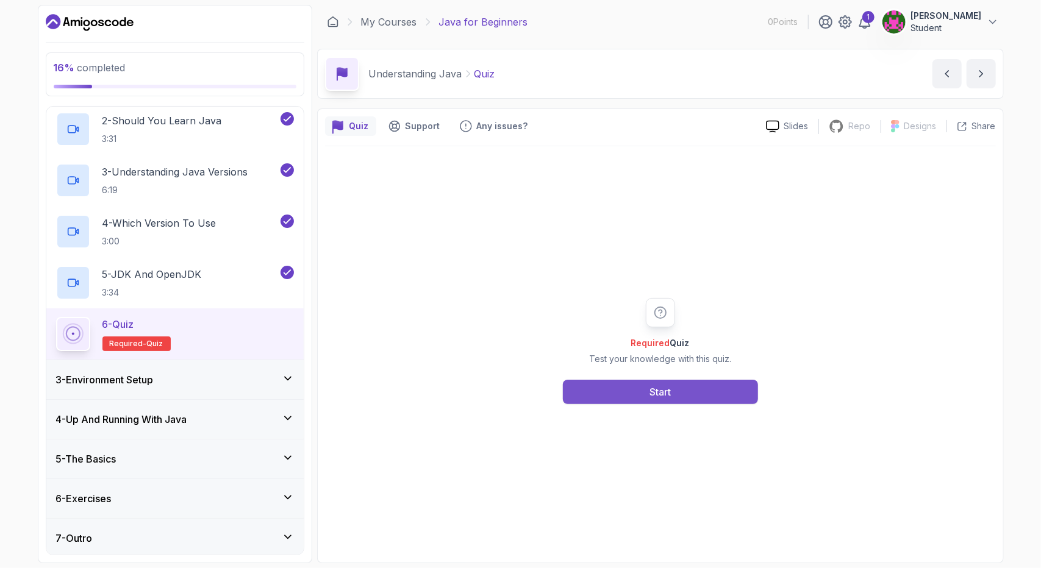
click at [719, 394] on button "Start" at bounding box center [660, 392] width 195 height 24
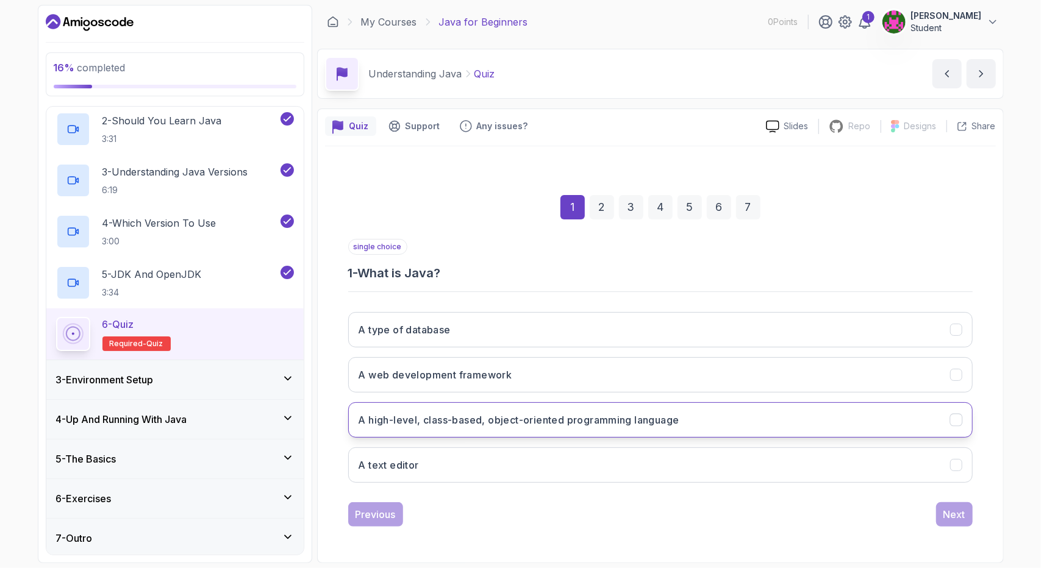
click at [525, 423] on h3 "A high-level, class-based, object-oriented programming language" at bounding box center [519, 420] width 321 height 15
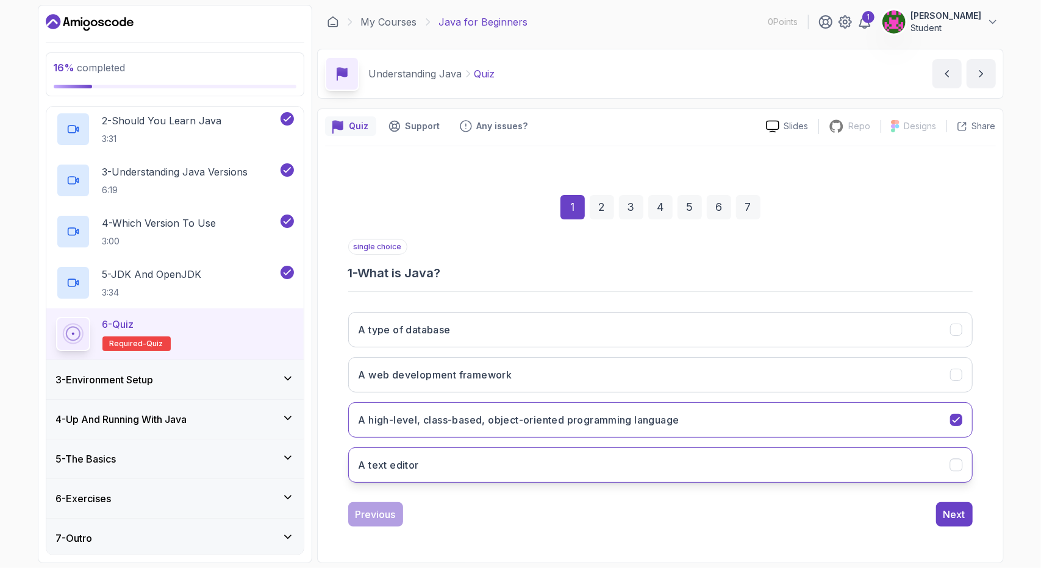
click at [948, 465] on button "A text editor" at bounding box center [660, 465] width 625 height 35
drag, startPoint x: 958, startPoint y: 423, endPoint x: 962, endPoint y: 486, distance: 63.0
click at [957, 425] on icon "A high-level, class-based, object-oriented programming language" at bounding box center [956, 420] width 11 height 11
click at [963, 512] on div "Next" at bounding box center [955, 514] width 22 height 15
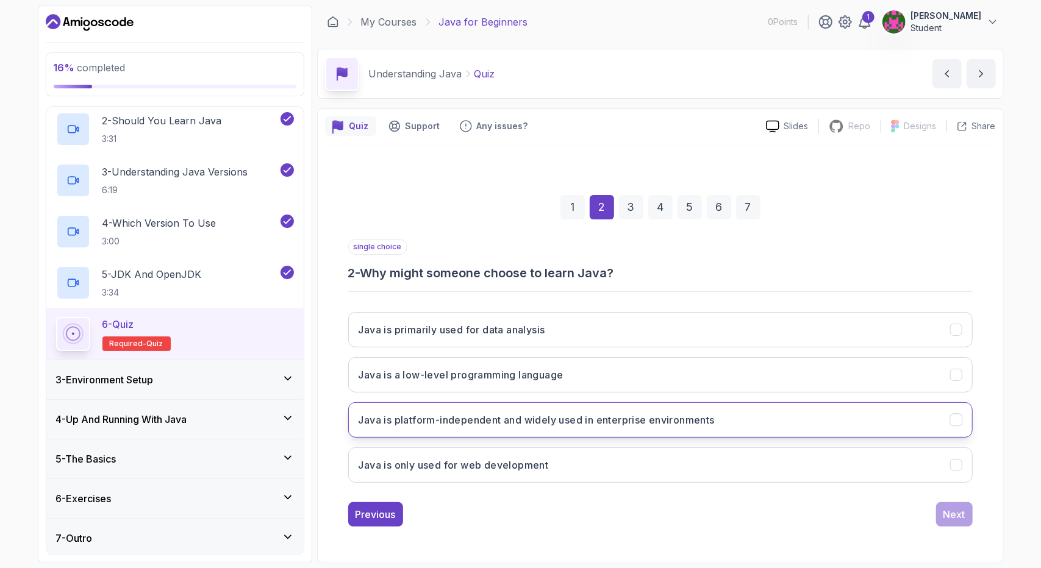
click at [633, 417] on h3 "Java is platform-independent and widely used in enterprise environments" at bounding box center [537, 420] width 356 height 15
click at [954, 517] on div "Next" at bounding box center [955, 514] width 22 height 15
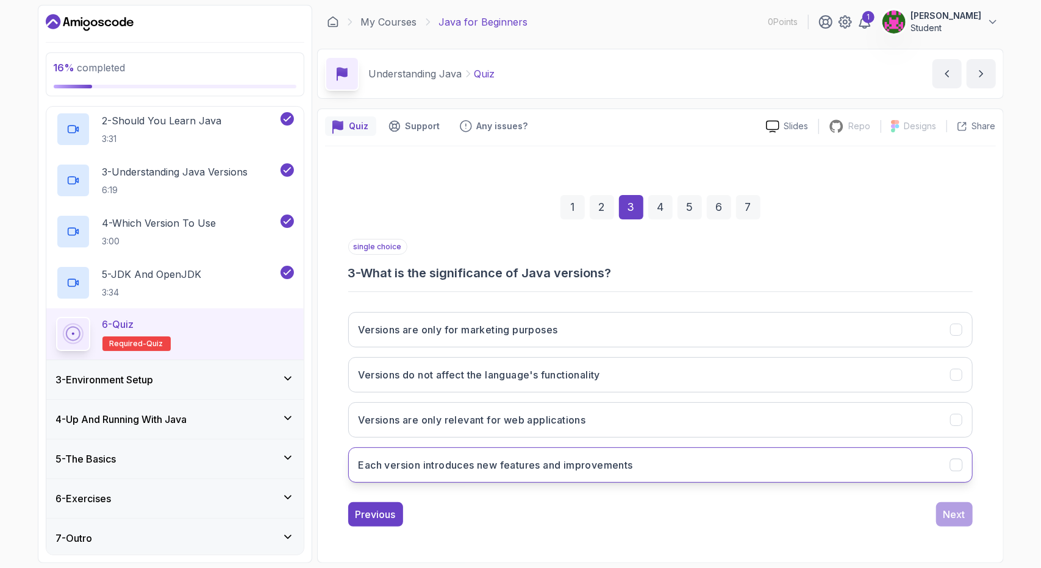
drag, startPoint x: 553, startPoint y: 473, endPoint x: 658, endPoint y: 475, distance: 104.9
click at [554, 473] on button "Each version introduces new features and improvements" at bounding box center [660, 465] width 625 height 35
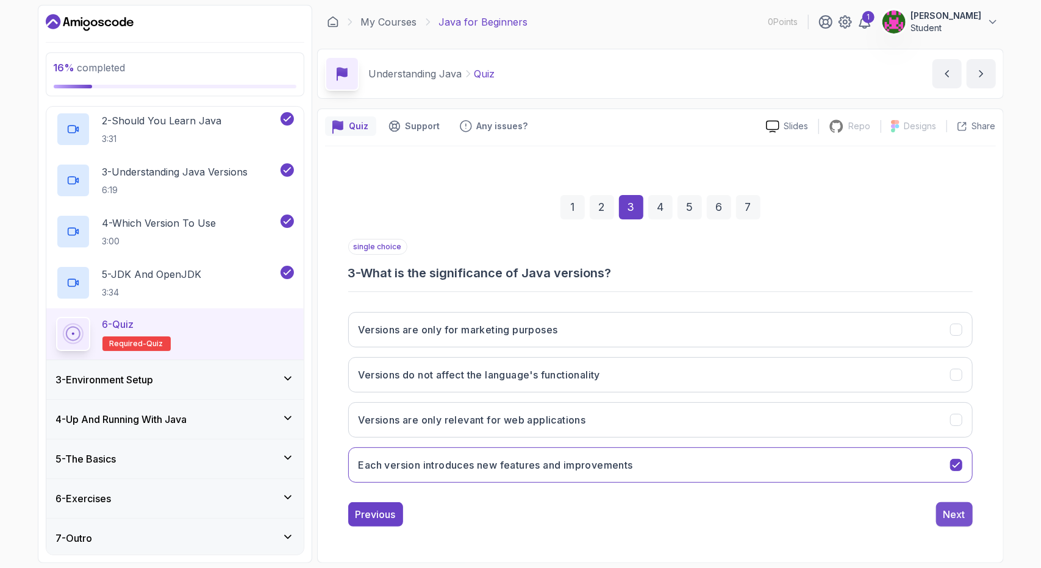
click at [955, 513] on div "Next" at bounding box center [955, 514] width 22 height 15
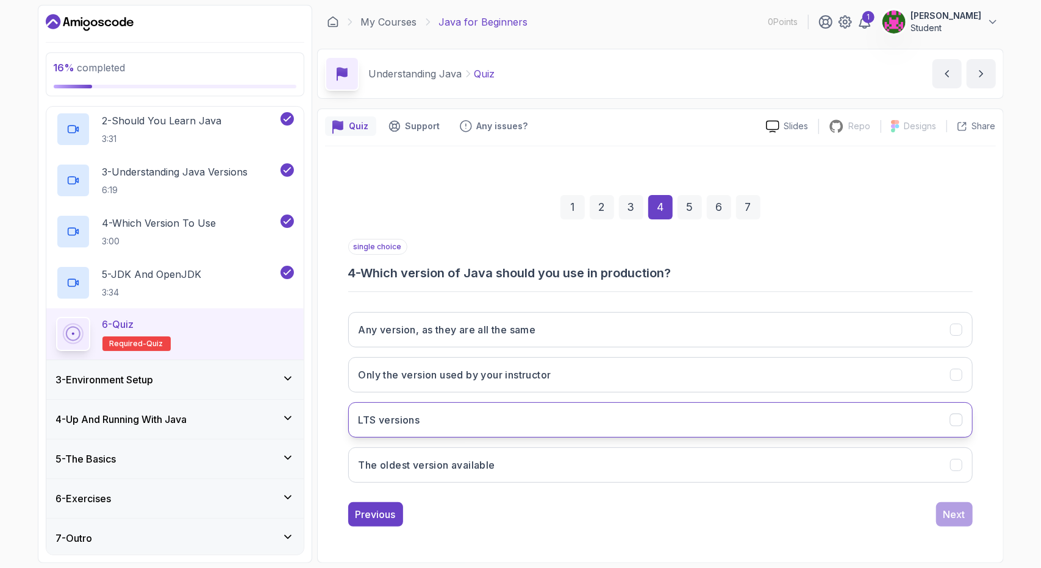
click at [690, 412] on button "LTS versions" at bounding box center [660, 420] width 625 height 35
drag, startPoint x: 953, startPoint y: 512, endPoint x: 905, endPoint y: 504, distance: 48.7
click at [953, 512] on div "Next" at bounding box center [955, 514] width 22 height 15
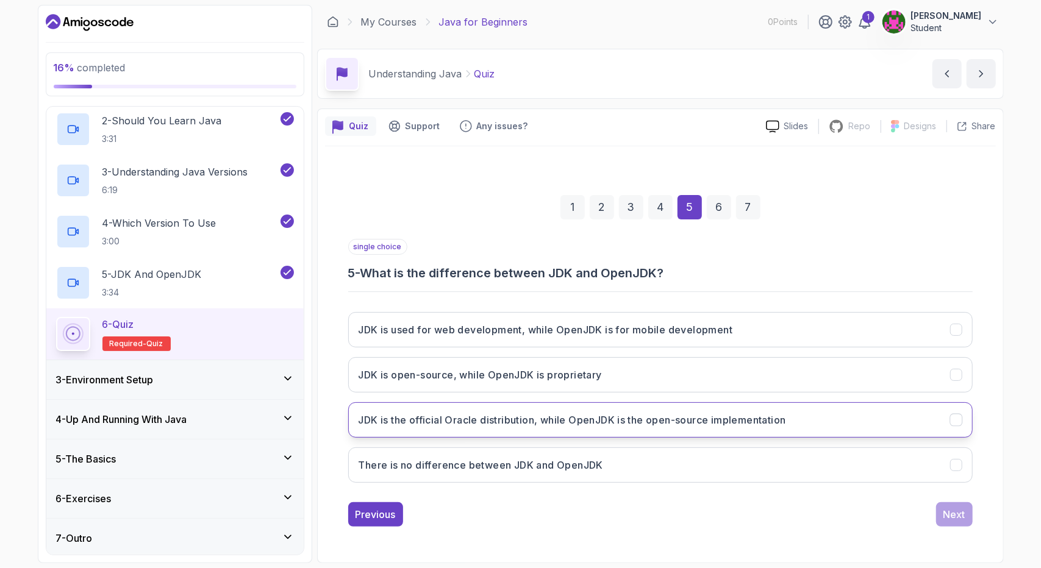
click at [467, 419] on h3 "JDK is the official Oracle distribution, while OpenJDK is the open-source imple…" at bounding box center [573, 420] width 428 height 15
click at [955, 514] on div "Next" at bounding box center [955, 514] width 22 height 15
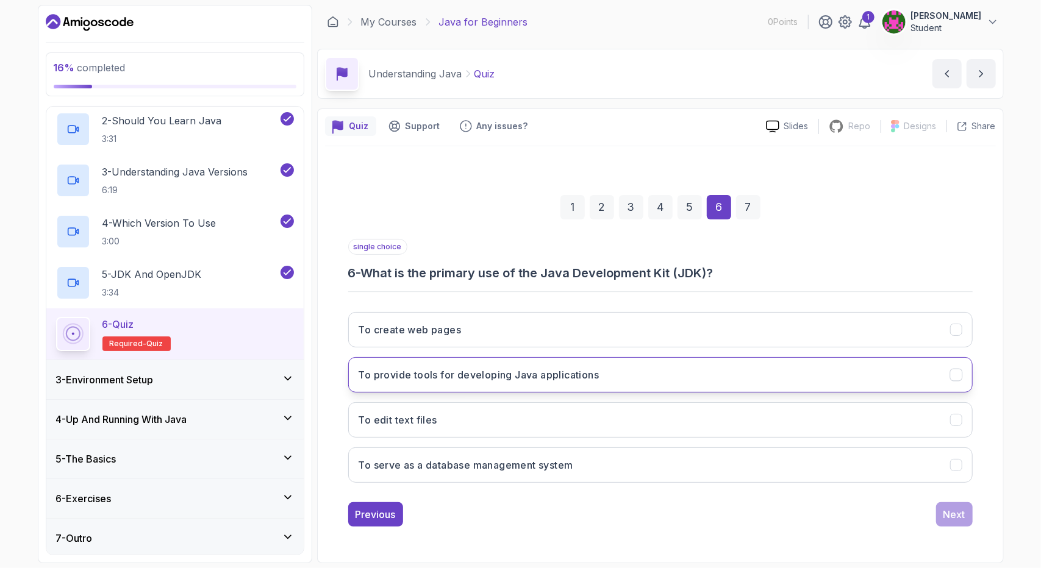
click at [446, 379] on h3 "To provide tools for developing Java applications" at bounding box center [479, 375] width 241 height 15
click at [967, 515] on button "Next" at bounding box center [954, 515] width 37 height 24
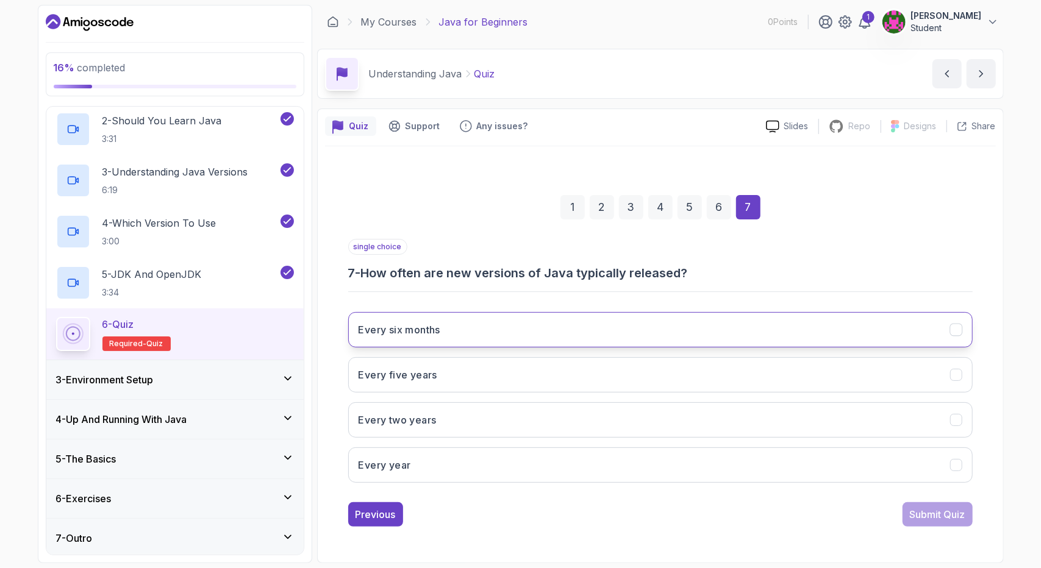
drag, startPoint x: 644, startPoint y: 331, endPoint x: 644, endPoint y: 340, distance: 9.2
click at [644, 334] on button "Every six months" at bounding box center [660, 329] width 625 height 35
click at [952, 507] on div "Submit Quiz" at bounding box center [938, 514] width 56 height 15
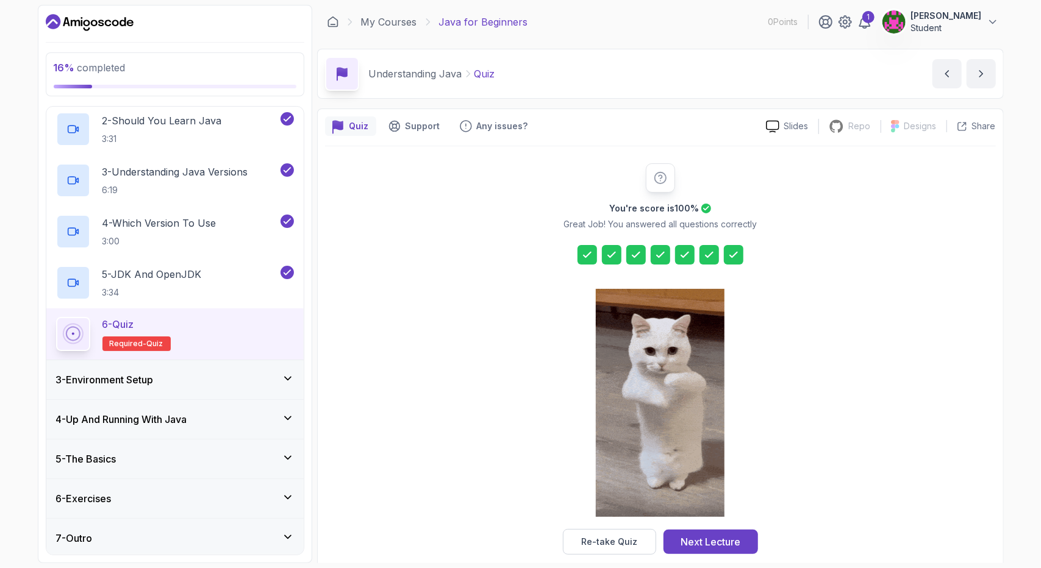
drag, startPoint x: 682, startPoint y: 547, endPoint x: 672, endPoint y: 546, distance: 9.8
click at [674, 546] on button "Next Lecture" at bounding box center [711, 542] width 95 height 24
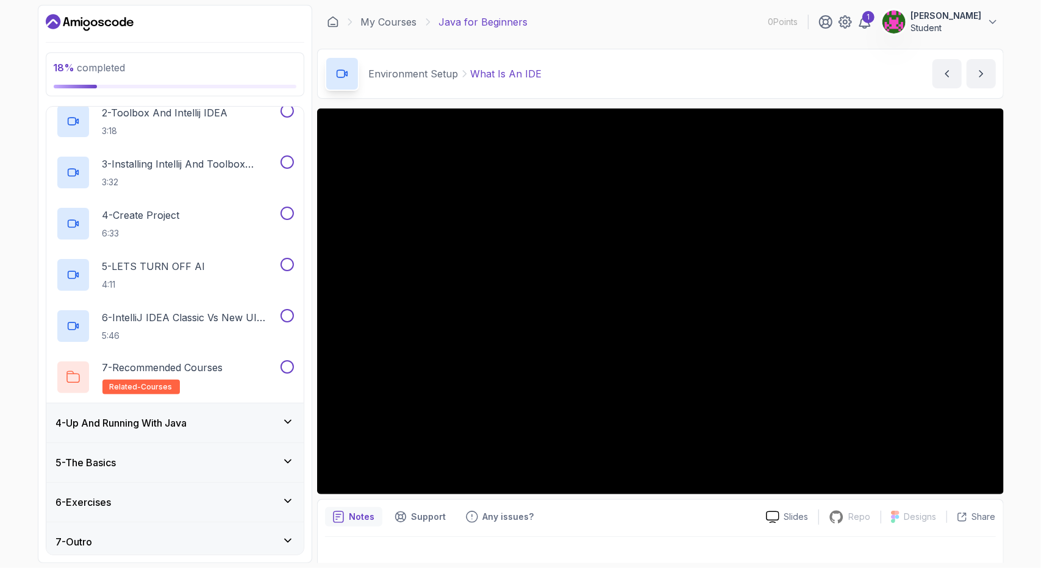
scroll to position [183, 0]
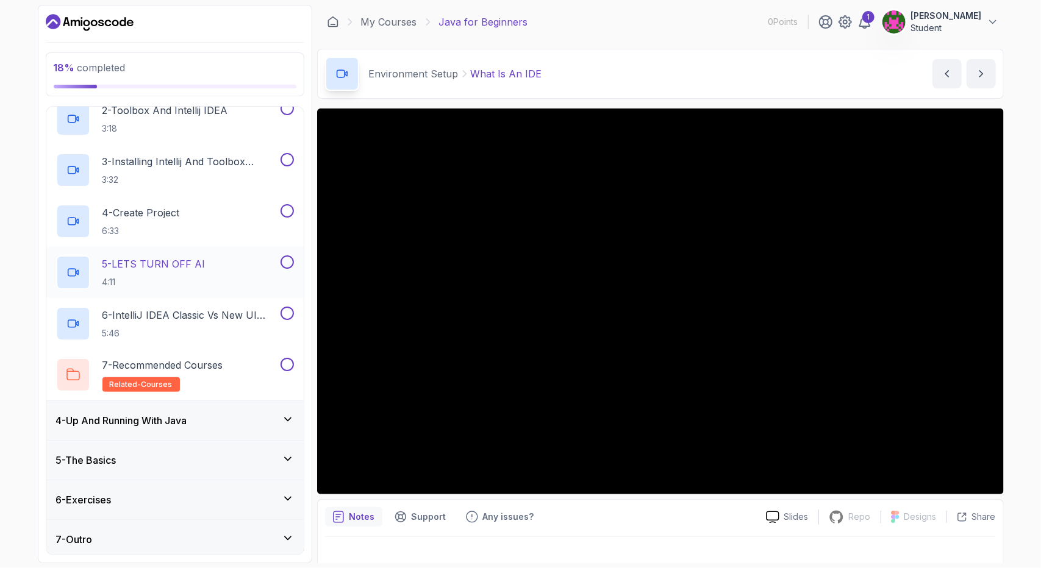
click at [237, 459] on div "5 - The Basics" at bounding box center [175, 460] width 238 height 15
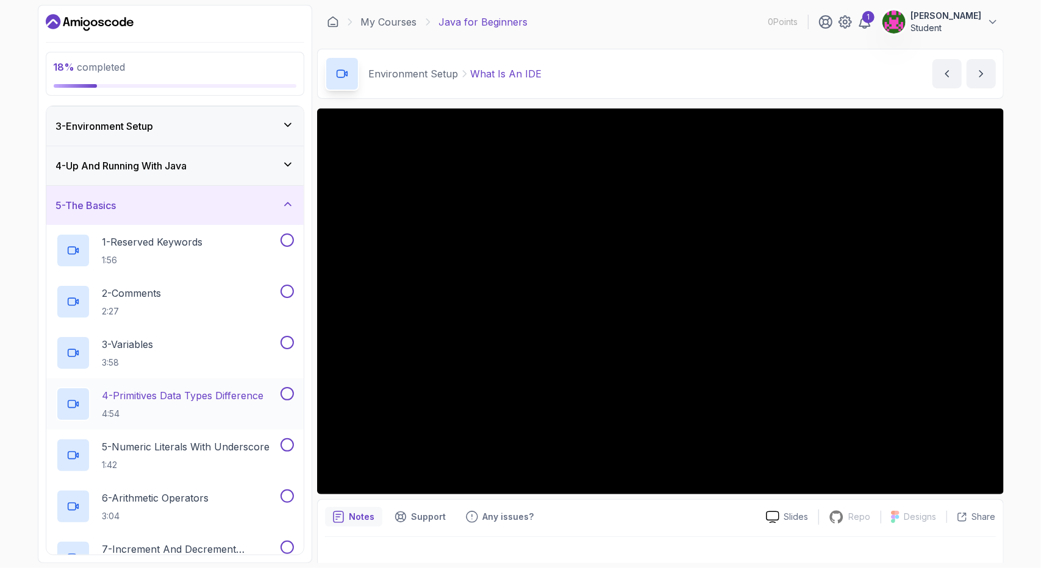
scroll to position [61, 0]
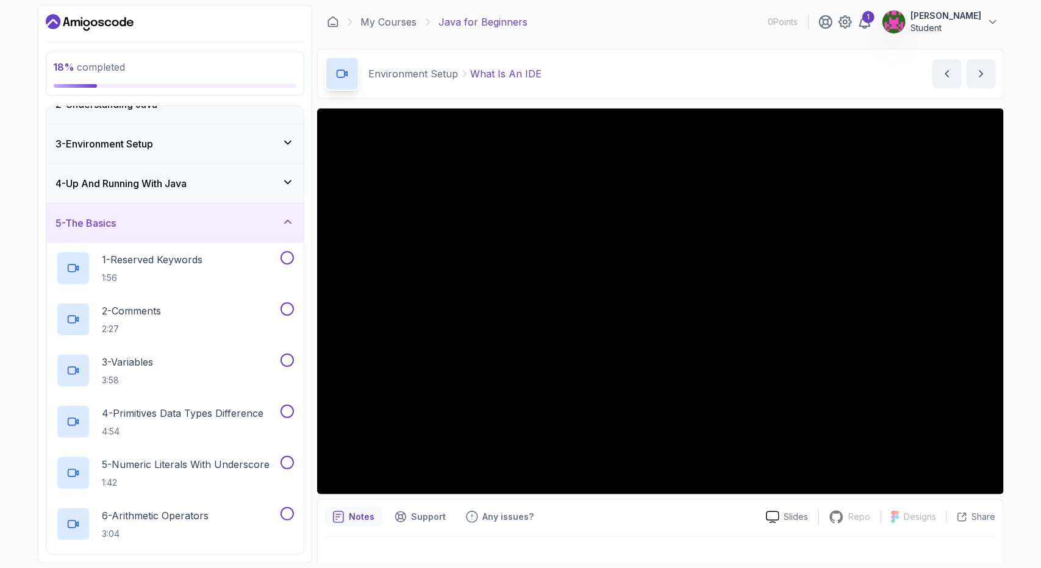
click at [203, 209] on div "5 - The Basics" at bounding box center [174, 223] width 257 height 39
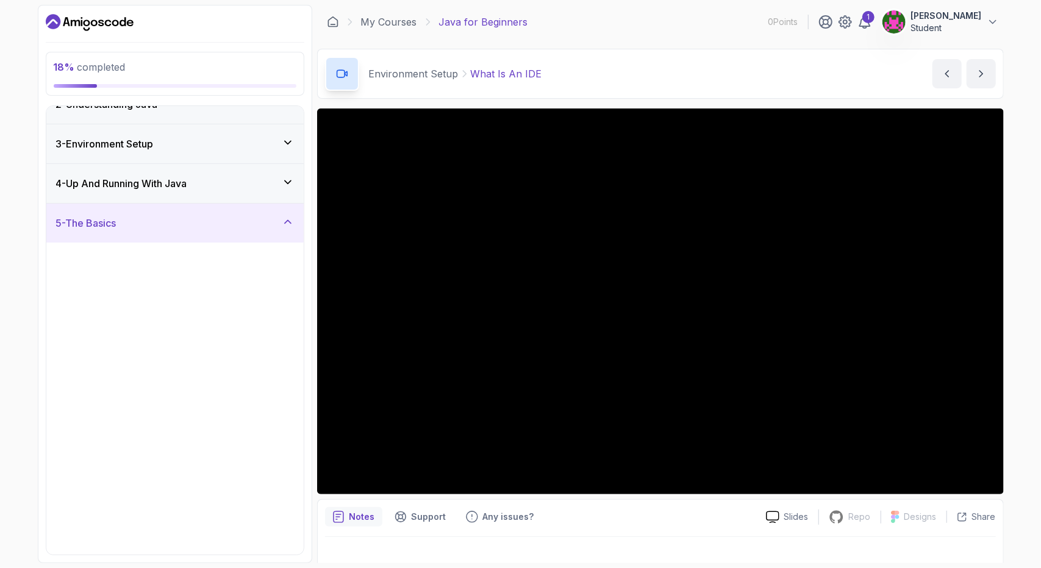
scroll to position [0, 0]
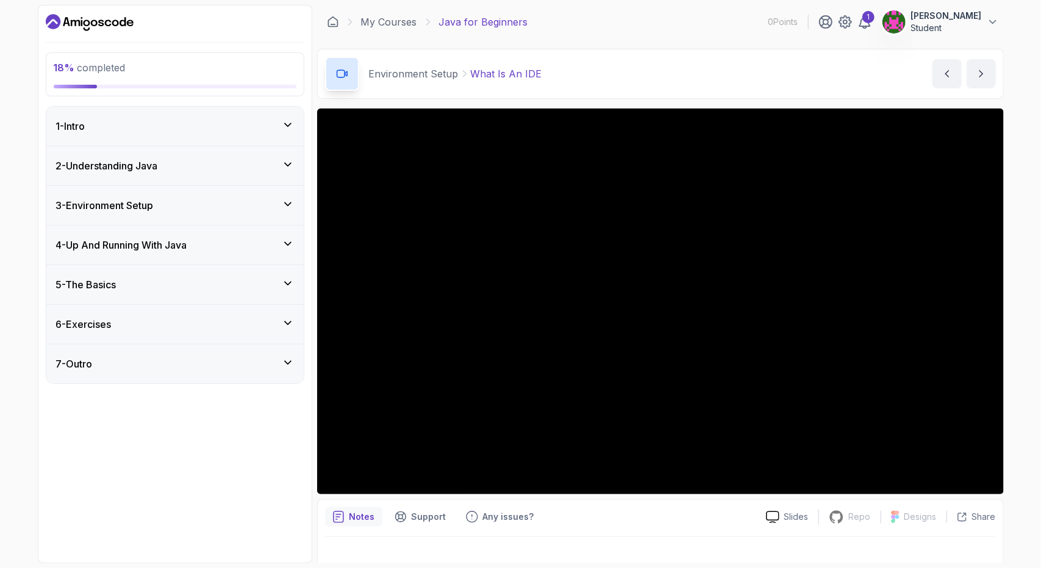
click at [193, 323] on div "6 - Exercises" at bounding box center [175, 324] width 238 height 15
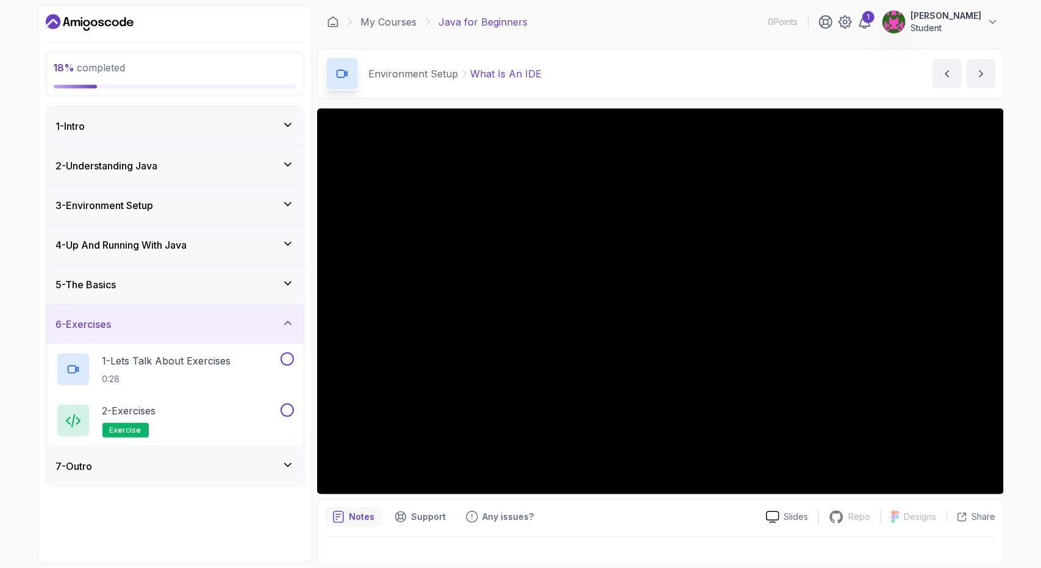
click at [195, 323] on div "6 - Exercises" at bounding box center [175, 324] width 238 height 15
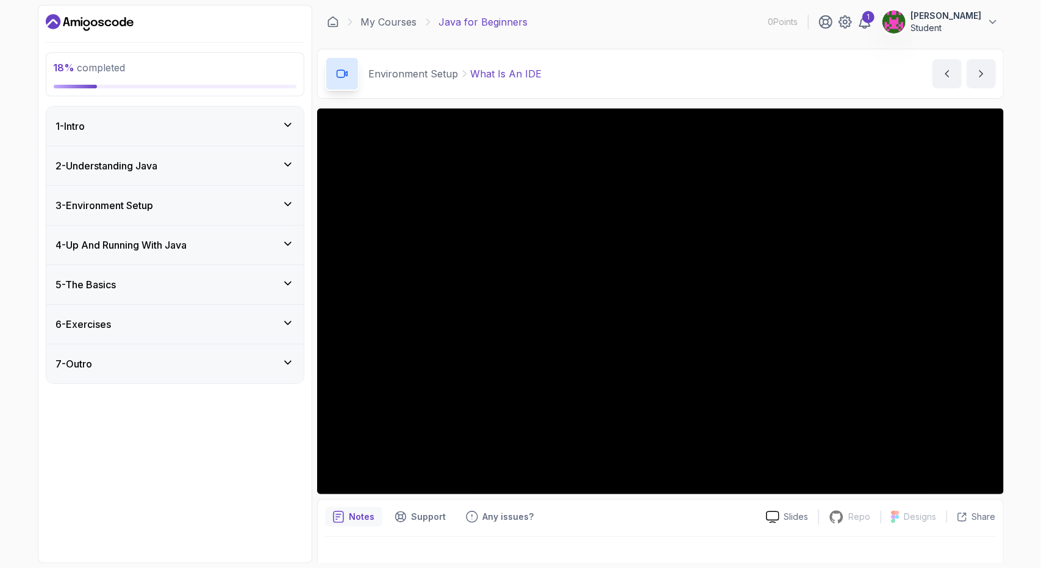
click at [205, 352] on div "7 - Outro" at bounding box center [174, 364] width 257 height 39
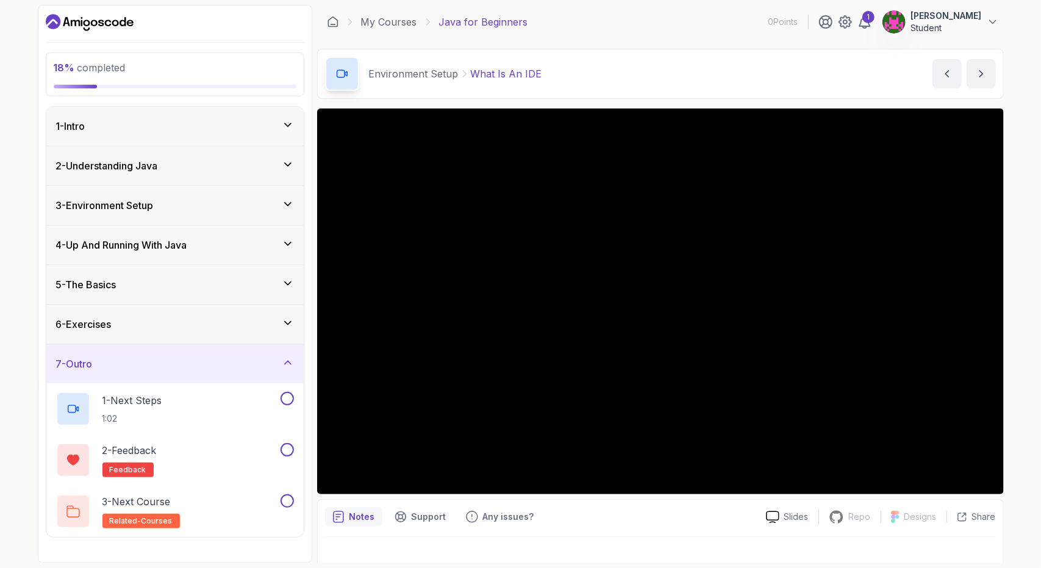
click at [215, 370] on div "7 - Outro" at bounding box center [174, 364] width 257 height 39
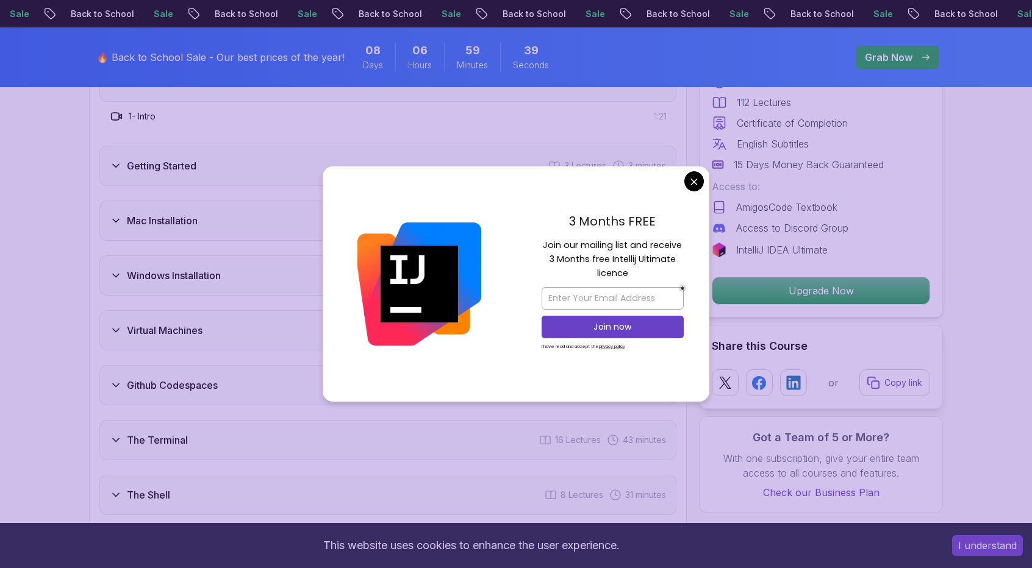
scroll to position [1952, 0]
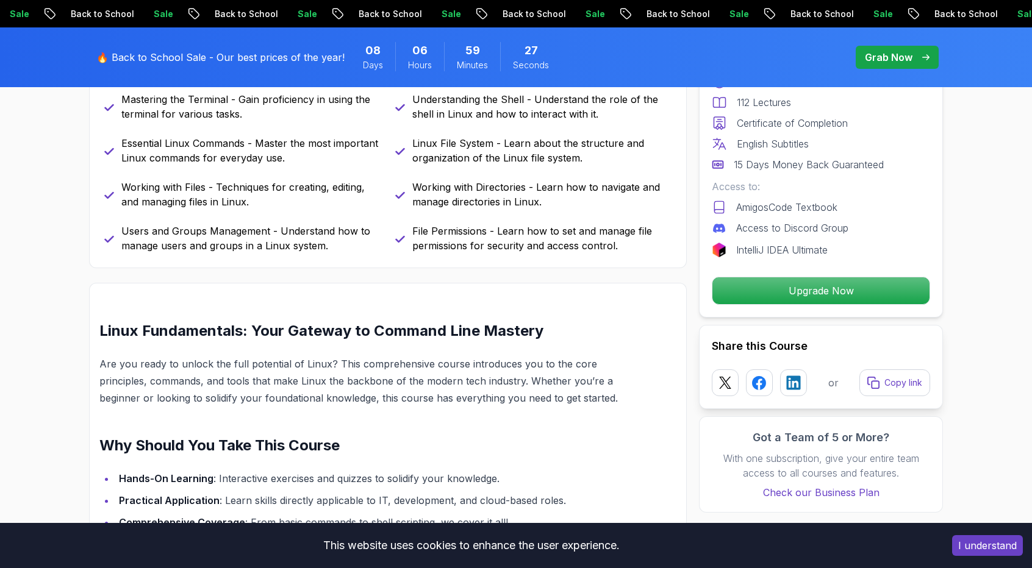
scroll to position [610, 0]
